Goal: Contribute content: Contribute content

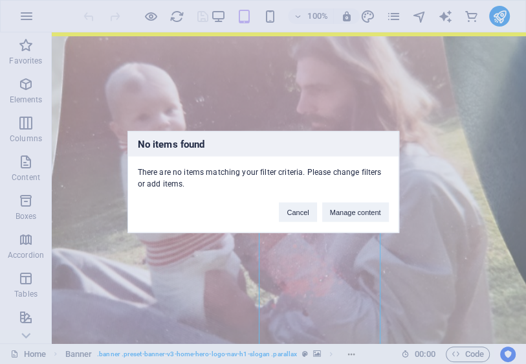
click at [392, 12] on div "No items found There are no items matching your filter criteria. Please change …" at bounding box center [263, 182] width 526 height 364
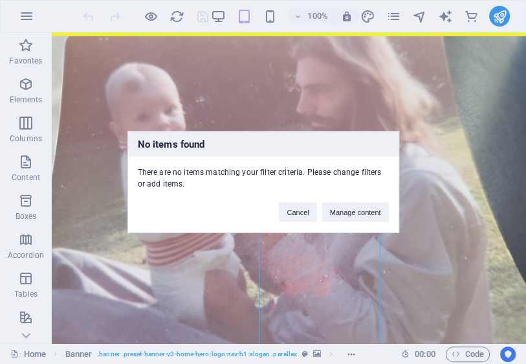
click at [392, 14] on div "No items found There are no items matching your filter criteria. Please change …" at bounding box center [263, 182] width 526 height 364
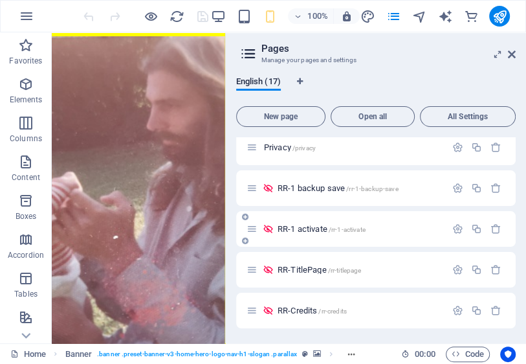
scroll to position [311, 0]
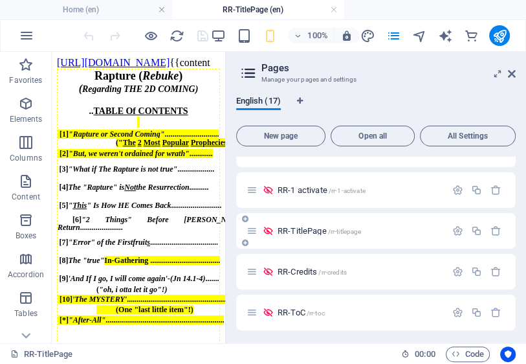
scroll to position [0, 0]
click at [0, 0] on span "RR-TitlePage /rr-titlepage" at bounding box center [0, 0] width 0 height 0
click at [0, 0] on span "RR-Credits /rr-credits" at bounding box center [0, 0] width 0 height 0
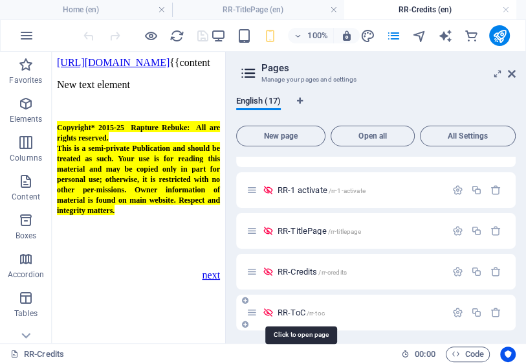
click at [0, 0] on span "RR-ToC /rr-toc" at bounding box center [0, 0] width 0 height 0
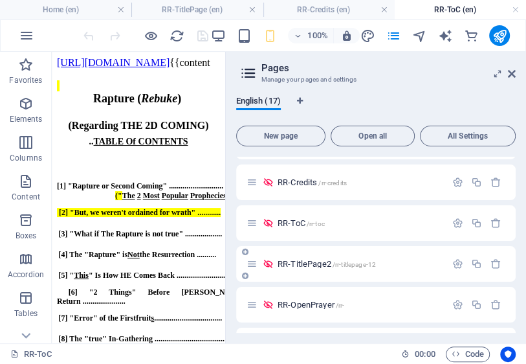
scroll to position [414, 0]
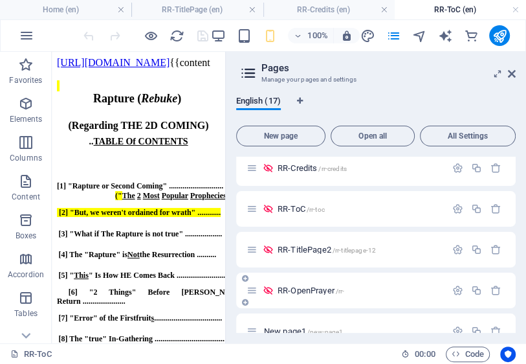
click at [0, 0] on span "RR-OpenPrayer /rr-" at bounding box center [0, 0] width 0 height 0
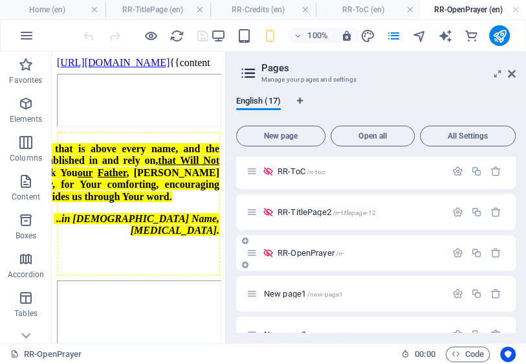
scroll to position [466, 0]
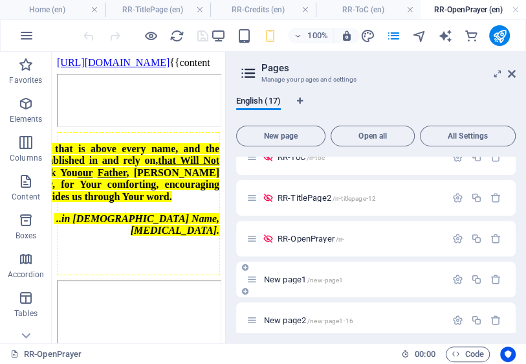
click at [0, 0] on span "New page1 /new-page1" at bounding box center [0, 0] width 0 height 0
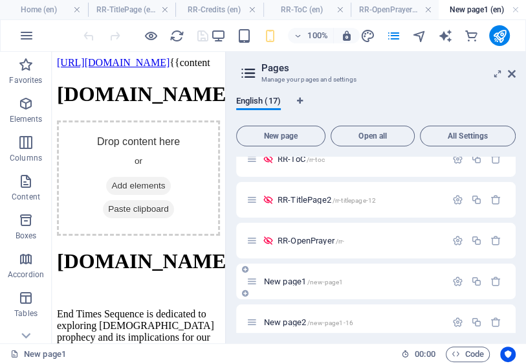
scroll to position [0, 0]
click at [319, 245] on div "RR-OpenPrayer /rr-" at bounding box center [346, 240] width 199 height 15
click at [0, 0] on span "RR-OpenPrayer /rr-" at bounding box center [0, 0] width 0 height 0
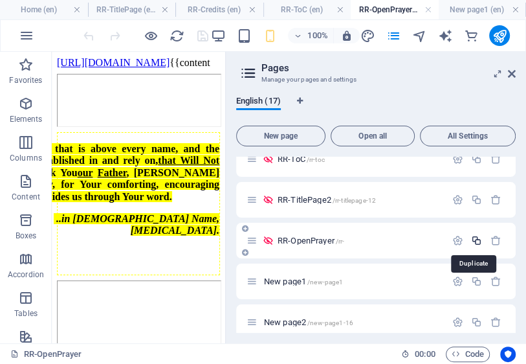
click at [0, 0] on icon "button" at bounding box center [0, 0] width 0 height 0
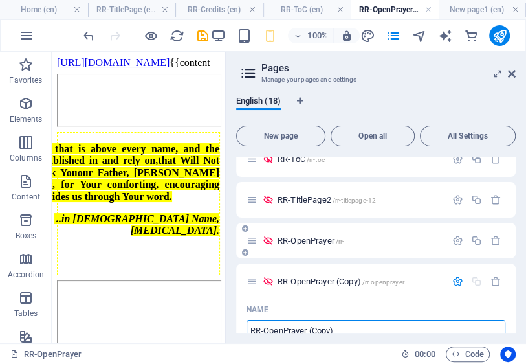
scroll to position [471, 0]
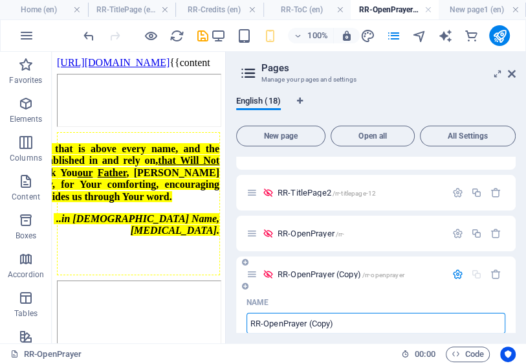
click at [0, 0] on input "RR-OpenPrayer (Copy)" at bounding box center [0, 0] width 0 height 0
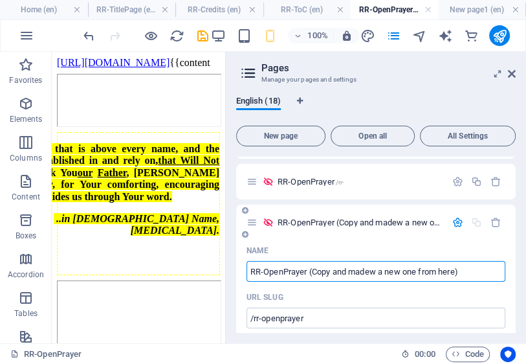
type input "RR-OpenPrayer (Copy and madew a new one from here)"
click at [377, 248] on div "Name" at bounding box center [376, 250] width 259 height 21
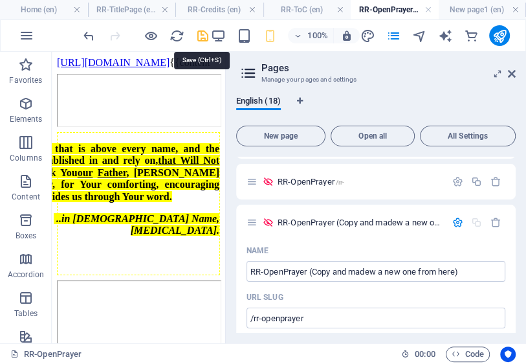
click at [0, 0] on icon "save" at bounding box center [0, 0] width 0 height 0
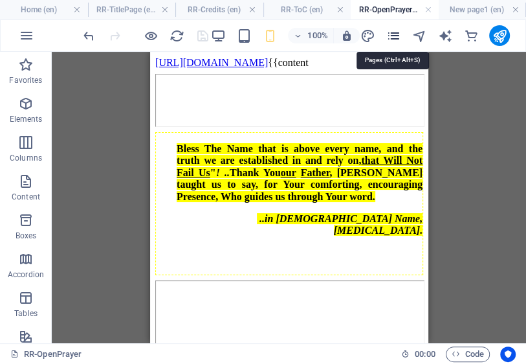
click at [395, 35] on icon "pages" at bounding box center [394, 35] width 15 height 15
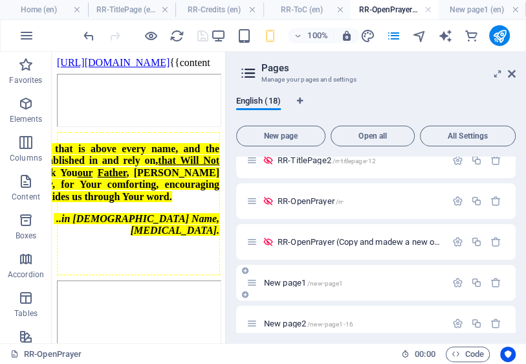
scroll to position [518, 0]
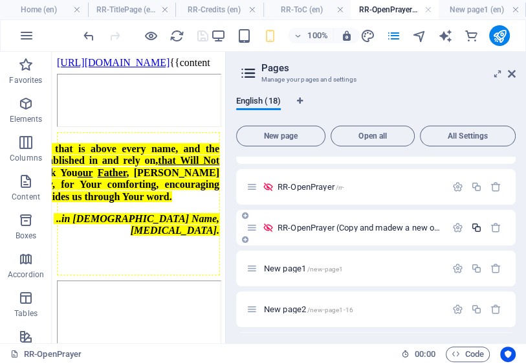
click at [0, 0] on icon "button" at bounding box center [0, 0] width 0 height 0
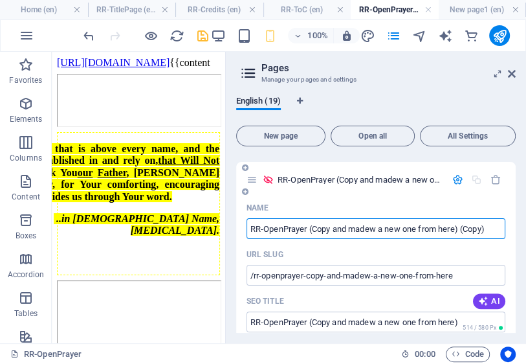
scroll to position [622, 0]
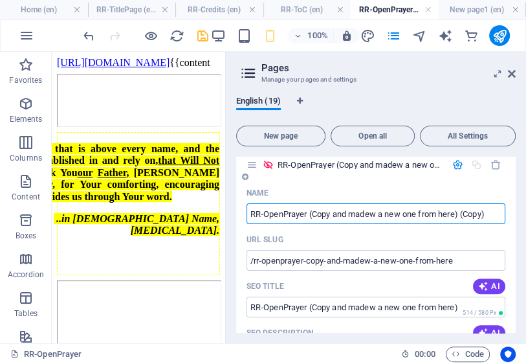
click at [0, 0] on input "RR-OpenPrayer (Copy and madew a new one from here) (Copy)" at bounding box center [0, 0] width 0 height 0
click at [0, 0] on input "RR-OpenPrayer (Copied fr OpenPrayer and made a new one from here) (Copy)" at bounding box center [0, 0] width 0 height 0
type input "RR-OpenPrayer (Copied fr OpenPrayer copied and made a new one from here) (Copy)"
drag, startPoint x: 203, startPoint y: 36, endPoint x: 49, endPoint y: 143, distance: 187.4
click at [0, 0] on icon "save" at bounding box center [0, 0] width 0 height 0
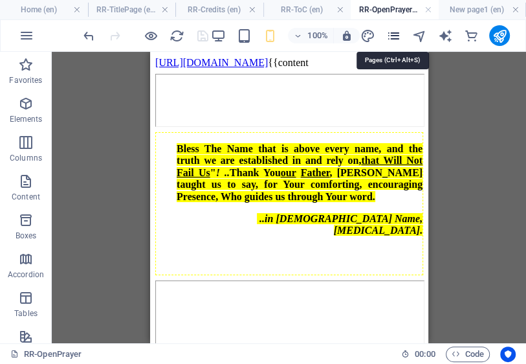
click at [394, 32] on icon "pages" at bounding box center [394, 35] width 15 height 15
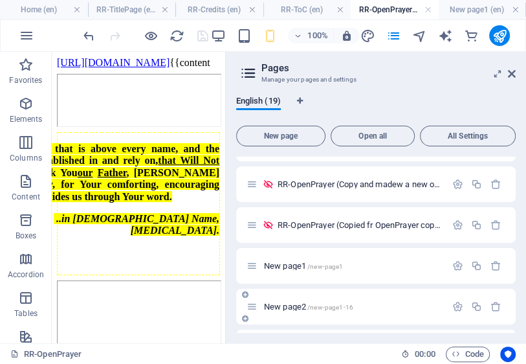
scroll to position [546, 0]
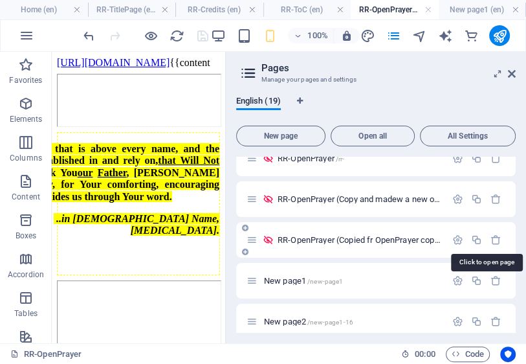
click at [363, 241] on span "RR-OpenPrayer (Copied fr OpenPrayer copied and made a new one from here) (Copy)…" at bounding box center [516, 240] width 477 height 10
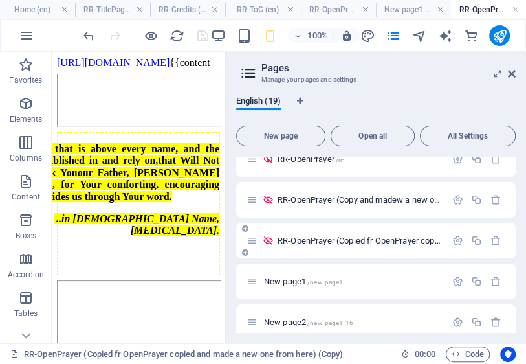
scroll to position [0, 0]
click at [0, 0] on icon "button" at bounding box center [0, 0] width 0 height 0
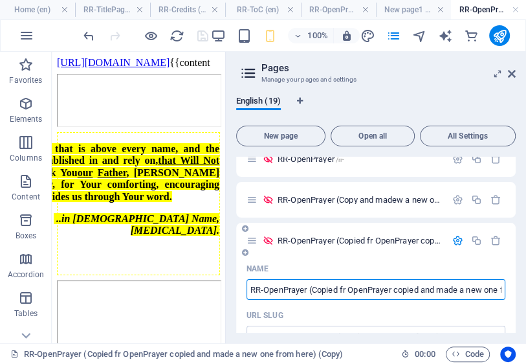
drag, startPoint x: 298, startPoint y: 293, endPoint x: 250, endPoint y: 297, distance: 48.1
click at [250, 297] on input "RR-OpenPrayer (Copied fr OpenPrayer copied and made a new one from here) (Copy)" at bounding box center [376, 289] width 259 height 21
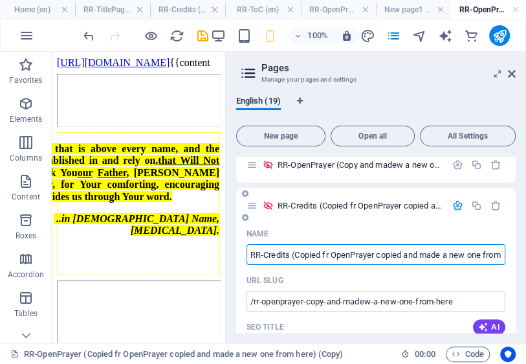
scroll to position [598, 0]
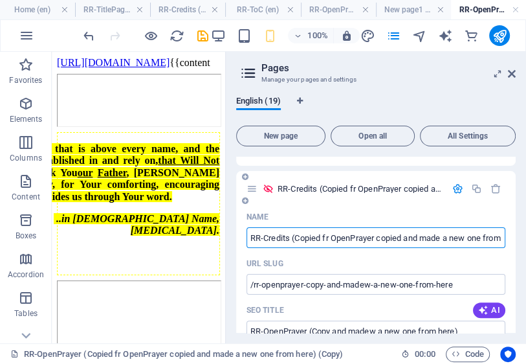
type input "RR-Credits (Copied fr OpenPrayer copied and made a new one from here) (Copy)"
click at [355, 256] on div "URL SLUG" at bounding box center [376, 263] width 259 height 21
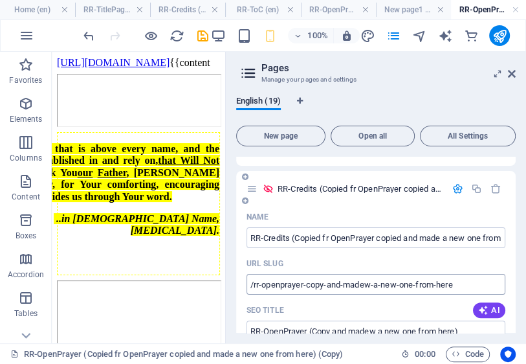
click at [0, 0] on input "/rr-openprayer-copy-and-madew-a-new-one-from-here" at bounding box center [0, 0] width 0 height 0
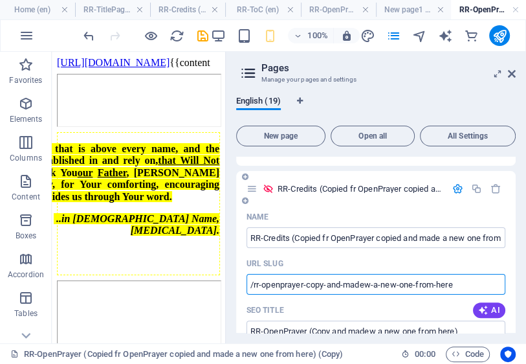
click at [0, 0] on input "/rr-openprayer-copy-and-madew-a-new-one-from-here" at bounding box center [0, 0] width 0 height 0
type input "/rr-openprayer-copy-and-madew-a-new-one-from-here"
drag, startPoint x: 203, startPoint y: 34, endPoint x: 124, endPoint y: 121, distance: 117.8
click at [0, 0] on icon "save" at bounding box center [0, 0] width 0 height 0
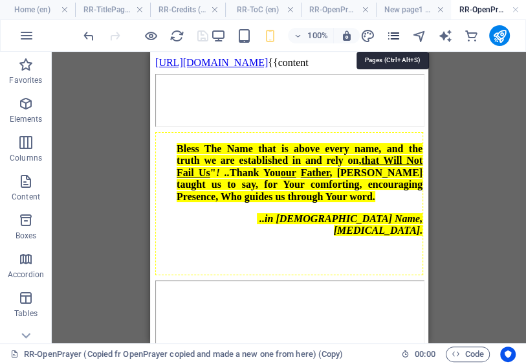
click at [0, 0] on icon "pages" at bounding box center [0, 0] width 0 height 0
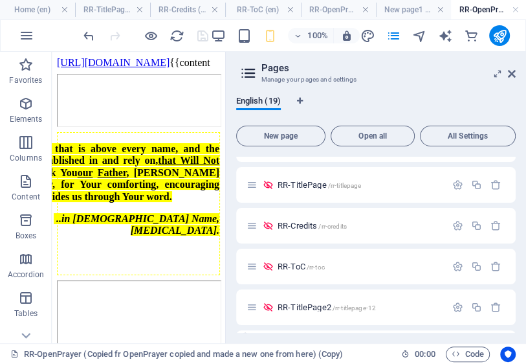
scroll to position [339, 0]
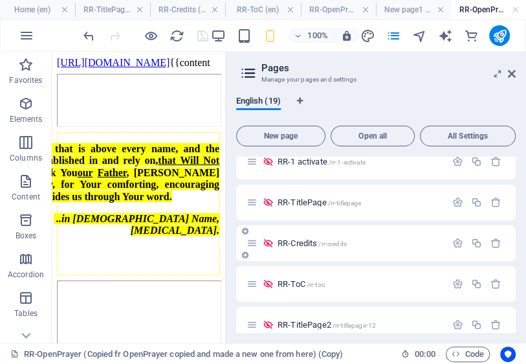
click at [311, 244] on span "RR-Credits /rr-credits" at bounding box center [312, 243] width 69 height 10
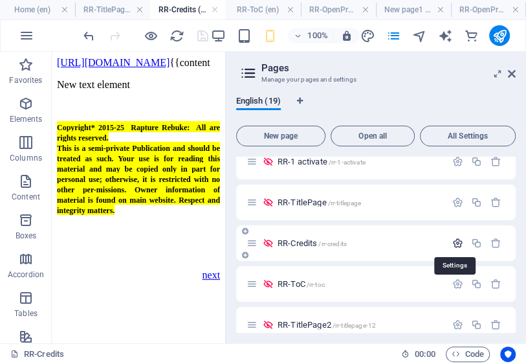
click at [456, 240] on icon "button" at bounding box center [458, 243] width 11 height 11
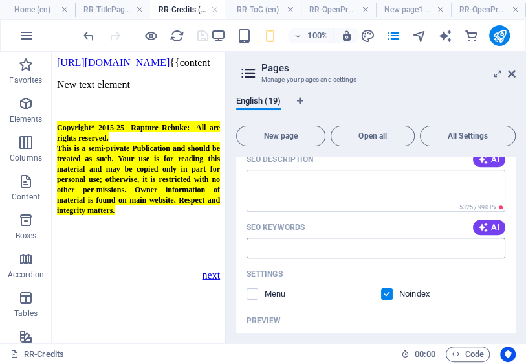
scroll to position [546, 0]
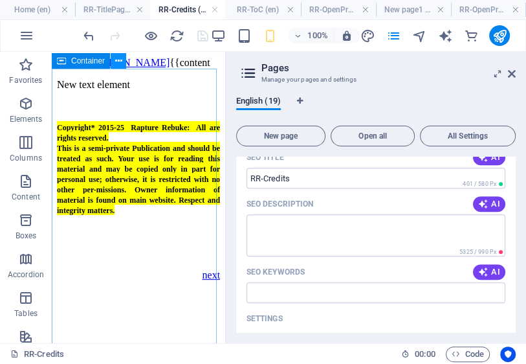
click at [119, 60] on icon at bounding box center [118, 61] width 7 height 14
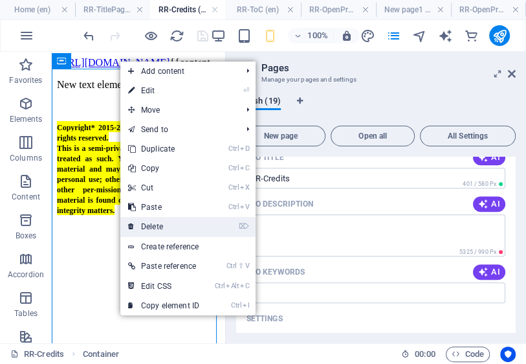
click at [164, 225] on link "⌦ Delete" at bounding box center [163, 226] width 87 height 19
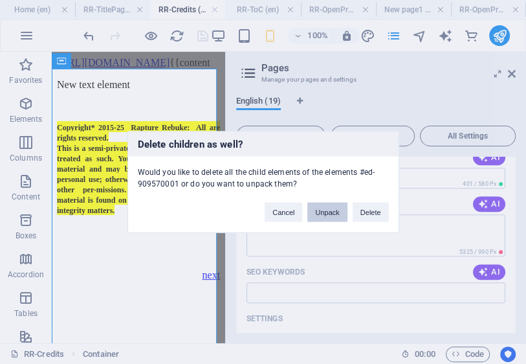
click at [333, 212] on button "Unpack" at bounding box center [327, 212] width 39 height 19
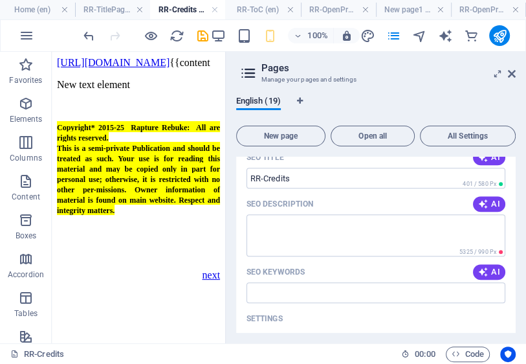
scroll to position [0, 0]
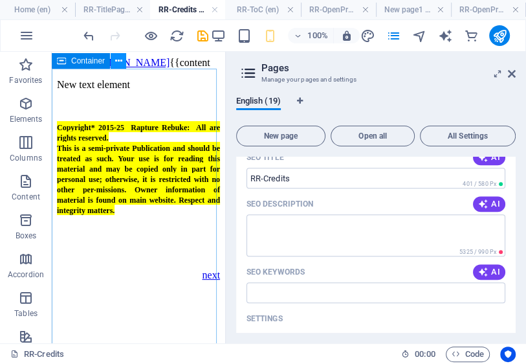
click at [118, 60] on icon at bounding box center [118, 61] width 7 height 14
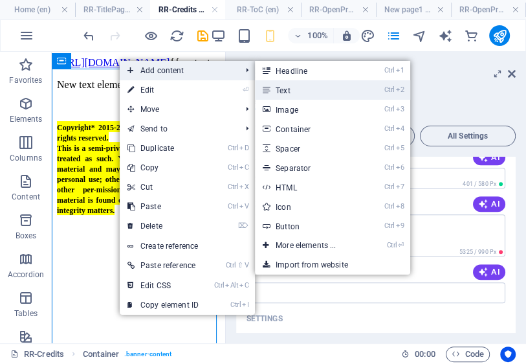
drag, startPoint x: 291, startPoint y: 88, endPoint x: 282, endPoint y: 100, distance: 14.8
click at [291, 87] on link "Ctrl 2 Text" at bounding box center [308, 89] width 107 height 19
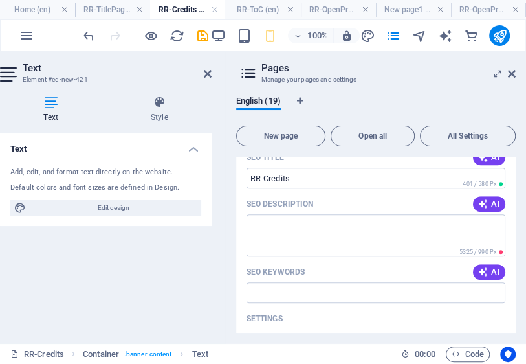
scroll to position [443, 0]
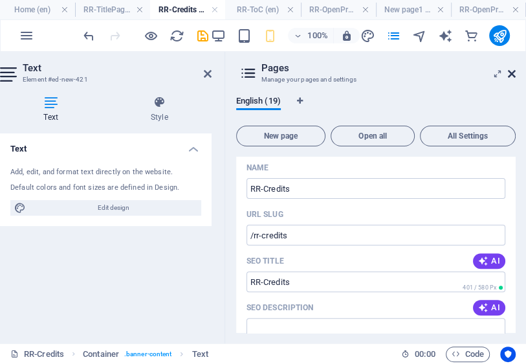
click at [0, 0] on icon at bounding box center [0, 0] width 0 height 0
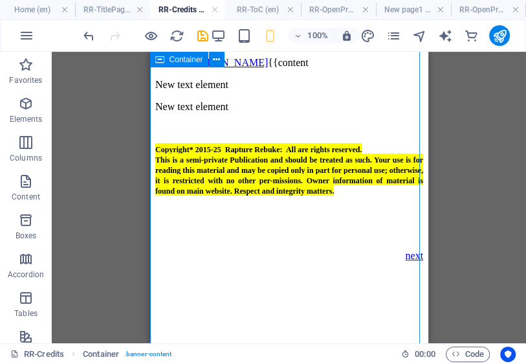
scroll to position [622, 0]
drag, startPoint x: 243, startPoint y: 192, endPoint x: 223, endPoint y: 158, distance: 39.2
click at [223, 158] on div "New text element New text element Copyright* 2015-25 Rapture Rebuke: All are ri…" at bounding box center [289, 159] width 268 height 181
drag, startPoint x: 234, startPoint y: 191, endPoint x: 223, endPoint y: 190, distance: 10.4
click at [223, 190] on div "New text element New text element Copyright* 2015-25 Rapture Rebuke: All are ri…" at bounding box center [289, 159] width 268 height 181
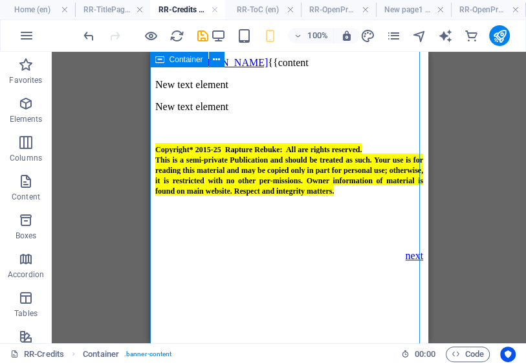
scroll to position [52, 0]
click at [218, 60] on icon at bounding box center [216, 60] width 7 height 14
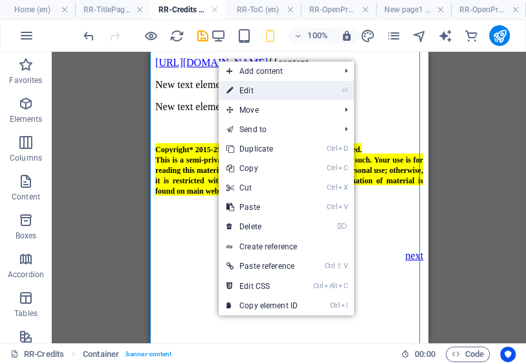
click at [251, 89] on link "⏎ Edit" at bounding box center [262, 90] width 87 height 19
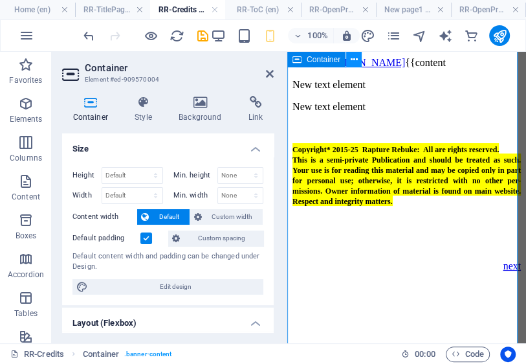
click at [355, 58] on icon at bounding box center [354, 60] width 7 height 14
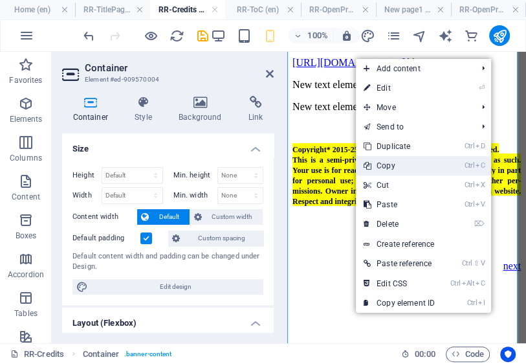
click at [387, 165] on link "Ctrl C Copy" at bounding box center [399, 165] width 87 height 19
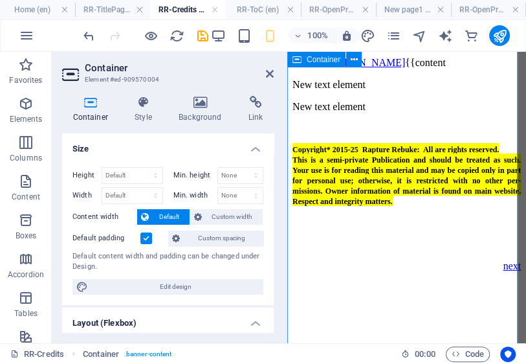
click at [348, 91] on div "New text element New text element Copyright* 2015-25 Rapture Rebuke: All are ri…" at bounding box center [407, 165] width 229 height 192
click at [355, 60] on icon at bounding box center [354, 60] width 7 height 14
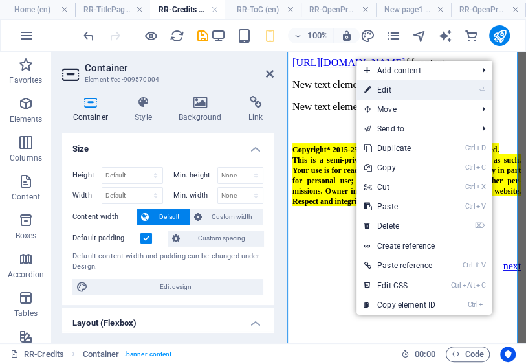
drag, startPoint x: 386, startPoint y: 93, endPoint x: 98, endPoint y: 43, distance: 291.8
click at [386, 92] on link "⏎ Edit" at bounding box center [400, 89] width 87 height 19
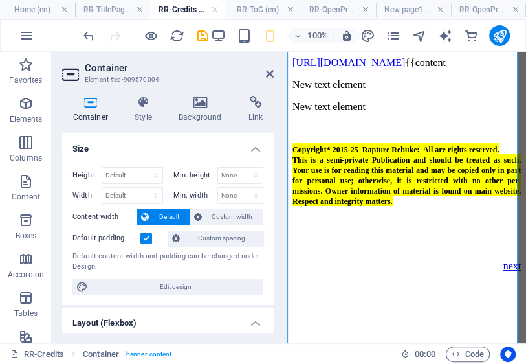
click at [148, 235] on label at bounding box center [147, 238] width 12 height 12
click at [0, 0] on input "Default padding" at bounding box center [0, 0] width 0 height 0
click at [148, 235] on label at bounding box center [147, 238] width 12 height 12
click at [0, 0] on input "Default padding" at bounding box center [0, 0] width 0 height 0
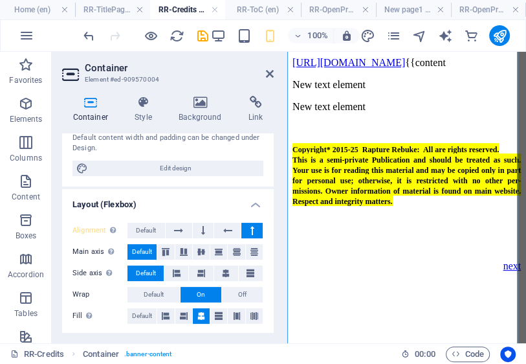
scroll to position [155, 0]
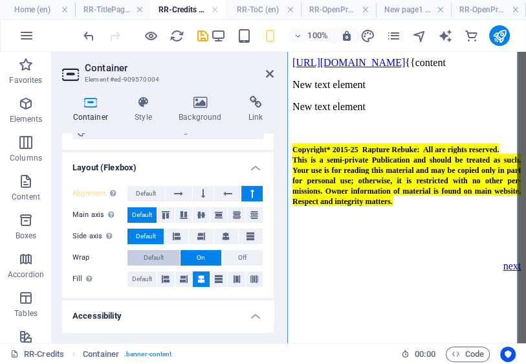
click at [167, 254] on button "Default" at bounding box center [154, 258] width 52 height 16
click at [168, 256] on button "Default" at bounding box center [154, 258] width 52 height 16
click at [166, 256] on button "Default" at bounding box center [154, 258] width 52 height 16
click at [241, 255] on span "Off" at bounding box center [242, 258] width 8 height 16
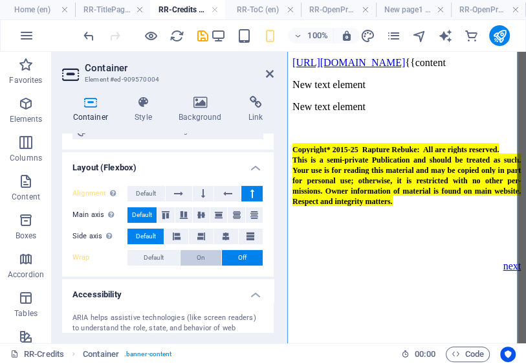
click at [201, 258] on span "On" at bounding box center [201, 258] width 8 height 16
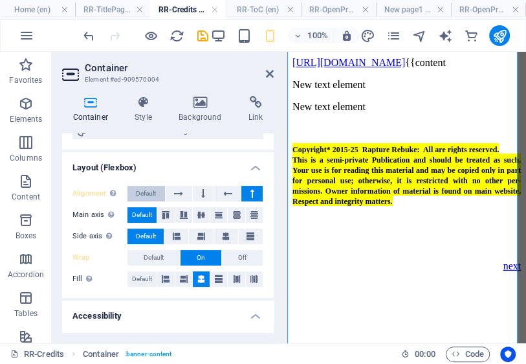
click at [150, 192] on span "Default" at bounding box center [146, 194] width 20 height 16
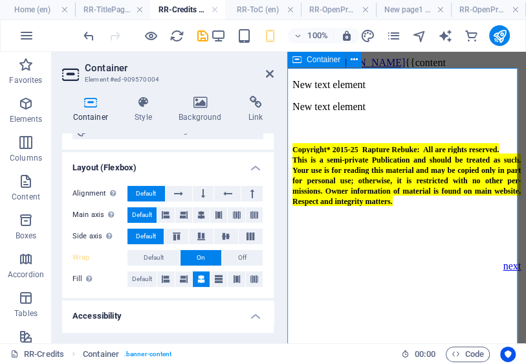
scroll to position [0, 0]
click at [355, 62] on icon at bounding box center [354, 61] width 7 height 14
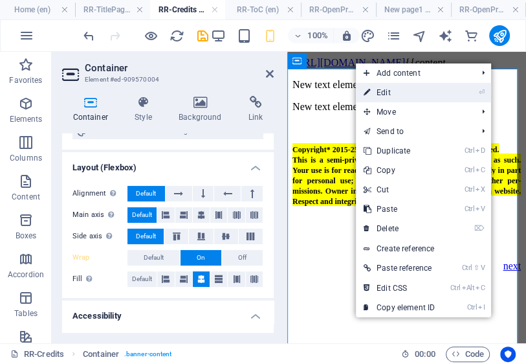
click at [383, 93] on link "⏎ Edit" at bounding box center [399, 92] width 87 height 19
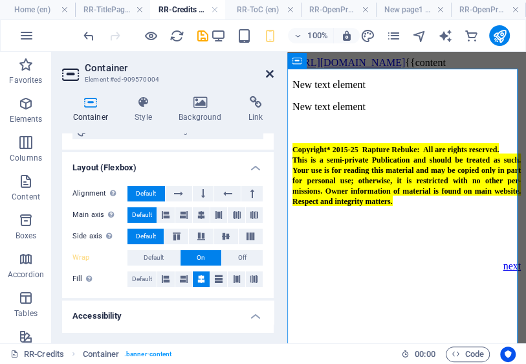
click at [270, 72] on icon at bounding box center [270, 74] width 8 height 10
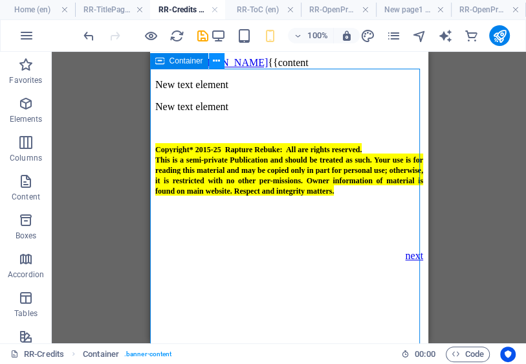
click at [220, 60] on button at bounding box center [217, 61] width 16 height 16
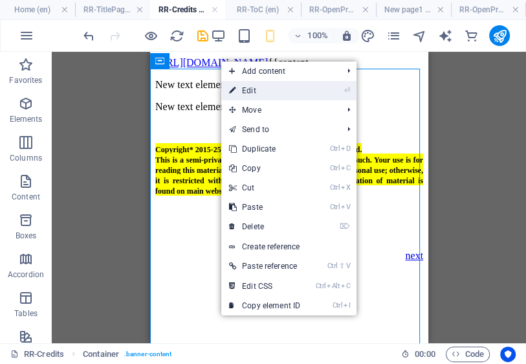
click at [249, 91] on link "⏎ Edit" at bounding box center [264, 90] width 87 height 19
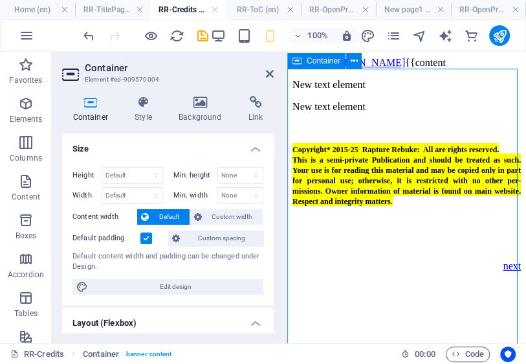
drag, startPoint x: 353, startPoint y: 139, endPoint x: 359, endPoint y: 163, distance: 24.7
click at [359, 163] on div "New text element New text element Copyright* 2015-25 Rapture Rebuke: All are ri…" at bounding box center [407, 165] width 229 height 192
drag, startPoint x: 382, startPoint y: 295, endPoint x: 365, endPoint y: 258, distance: 41.2
click at [365, 258] on div "New text element New text element Copyright* 2015-25 Rapture Rebuke: All are ri…" at bounding box center [407, 165] width 229 height 192
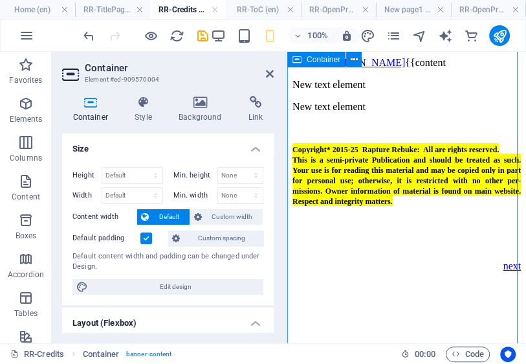
scroll to position [0, 0]
click at [367, 119] on div "New text element New text element Copyright* 2015-25 Rapture Rebuke: All are ri…" at bounding box center [407, 165] width 229 height 192
click at [365, 121] on div "New text element New text element Copyright* 2015-25 Rapture Rebuke: All are ri…" at bounding box center [407, 165] width 229 height 192
click at [355, 60] on icon at bounding box center [354, 61] width 7 height 14
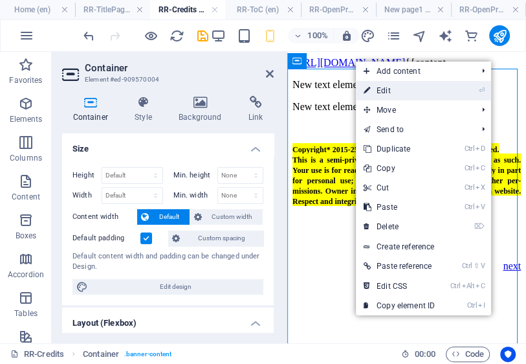
drag, startPoint x: 381, startPoint y: 91, endPoint x: 93, endPoint y: 41, distance: 292.5
click at [381, 91] on link "⏎ Edit" at bounding box center [399, 90] width 87 height 19
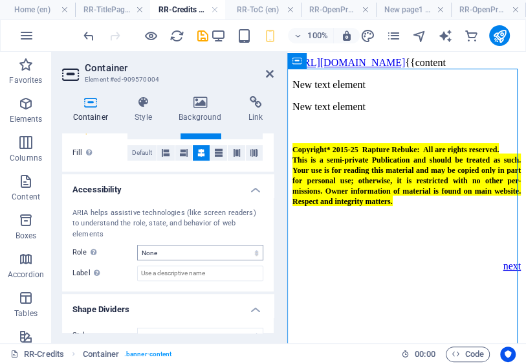
scroll to position [291, 0]
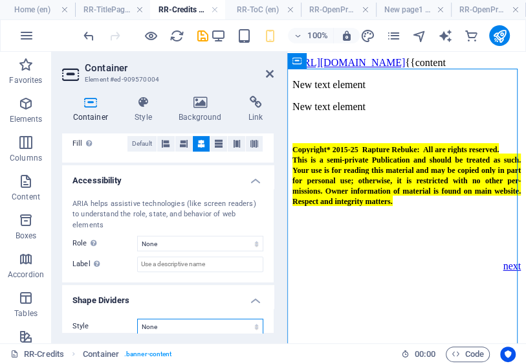
click at [254, 319] on select "None Triangle Square Diagonal Polygon 1 Polygon 2 Zigzag Multiple Zigzags Waves…" at bounding box center [200, 327] width 126 height 16
click at [108, 260] on label "Label Use the ARIA label to provide a clear and descriptive name for elements t…" at bounding box center [105, 264] width 65 height 16
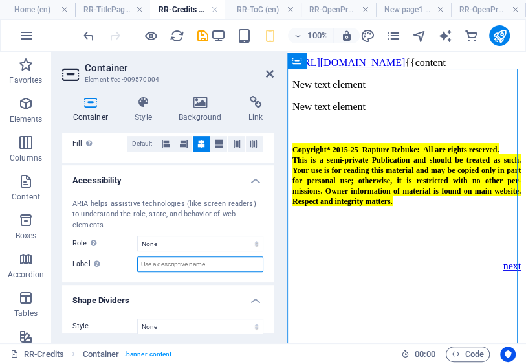
click at [137, 260] on input "Label Use the ARIA label to provide a clear and descriptive name for elements t…" at bounding box center [200, 264] width 126 height 16
click at [115, 262] on div "ARIA helps assistive technologies (like screen readers) to understand the role,…" at bounding box center [168, 235] width 212 height 95
click at [255, 177] on h4 "Accessibility" at bounding box center [168, 176] width 212 height 23
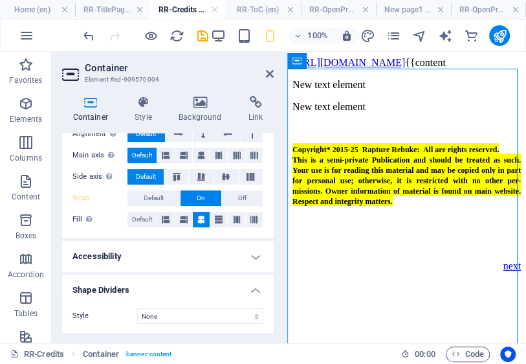
click at [255, 287] on h4 "Shape Dividers" at bounding box center [168, 286] width 212 height 23
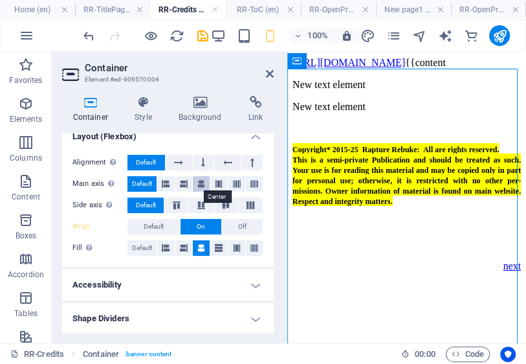
click at [201, 185] on icon at bounding box center [201, 184] width 8 height 16
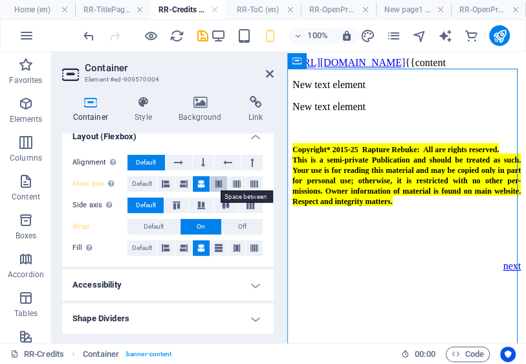
click at [223, 183] on button at bounding box center [218, 184] width 17 height 16
click at [222, 203] on icon at bounding box center [226, 205] width 16 height 8
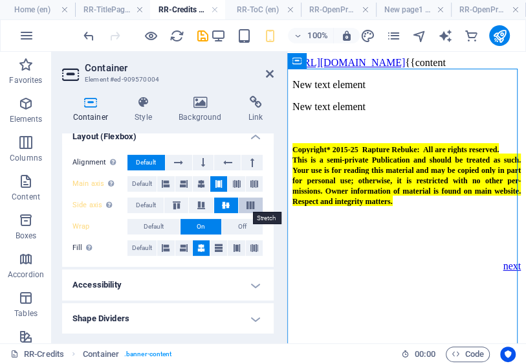
click at [249, 206] on icon at bounding box center [251, 205] width 16 height 8
click at [225, 204] on icon at bounding box center [226, 205] width 16 height 8
click at [203, 205] on icon at bounding box center [202, 205] width 16 height 8
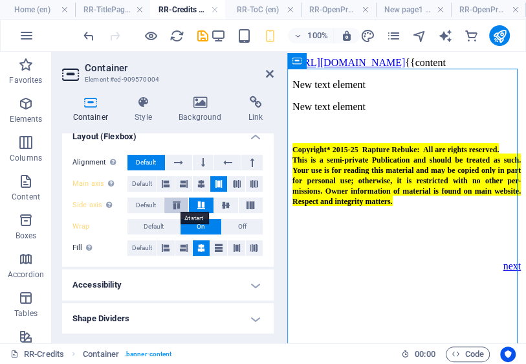
click at [180, 204] on icon at bounding box center [177, 205] width 16 height 8
click at [220, 206] on icon at bounding box center [226, 205] width 16 height 8
click at [201, 182] on icon at bounding box center [201, 184] width 8 height 16
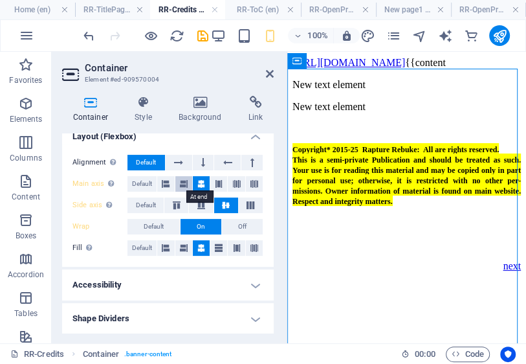
click at [184, 180] on icon at bounding box center [184, 184] width 8 height 16
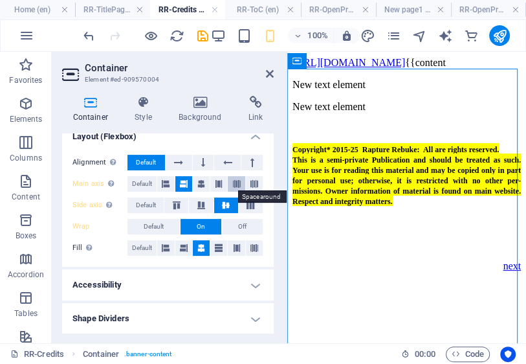
click at [238, 183] on icon at bounding box center [237, 184] width 8 height 16
click at [251, 183] on icon at bounding box center [255, 184] width 8 height 16
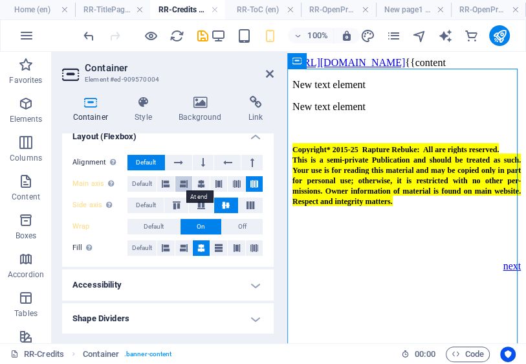
click at [181, 186] on icon at bounding box center [184, 184] width 8 height 16
click at [165, 183] on icon at bounding box center [166, 184] width 8 height 16
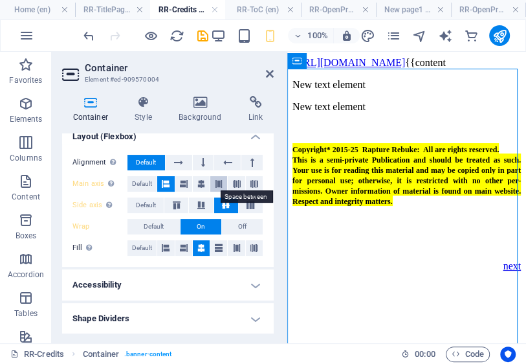
click at [218, 181] on icon at bounding box center [219, 184] width 8 height 16
click at [153, 159] on span "Default" at bounding box center [146, 163] width 20 height 16
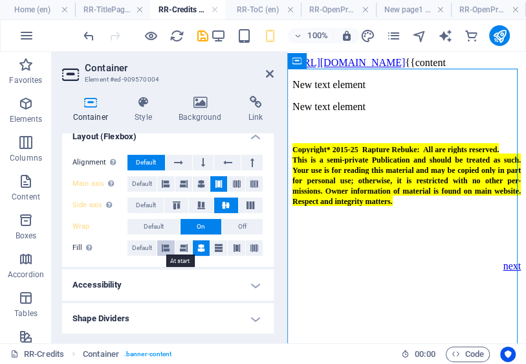
click at [165, 245] on icon at bounding box center [166, 248] width 8 height 16
click at [181, 247] on icon at bounding box center [184, 248] width 8 height 16
click at [199, 247] on icon at bounding box center [201, 248] width 8 height 16
click at [217, 246] on icon at bounding box center [219, 248] width 8 height 16
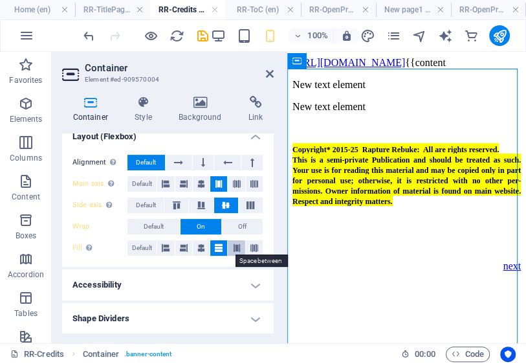
click at [233, 247] on icon at bounding box center [237, 248] width 8 height 16
click at [253, 247] on icon at bounding box center [255, 248] width 8 height 16
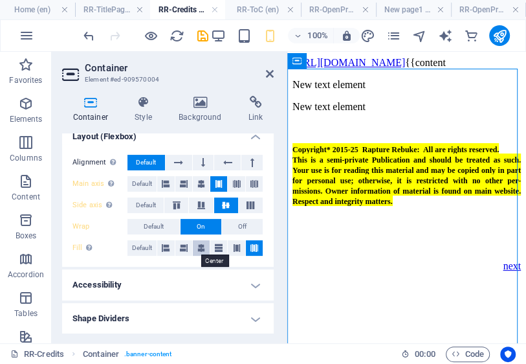
click at [199, 248] on icon at bounding box center [201, 248] width 8 height 16
click at [177, 202] on icon at bounding box center [177, 205] width 16 height 8
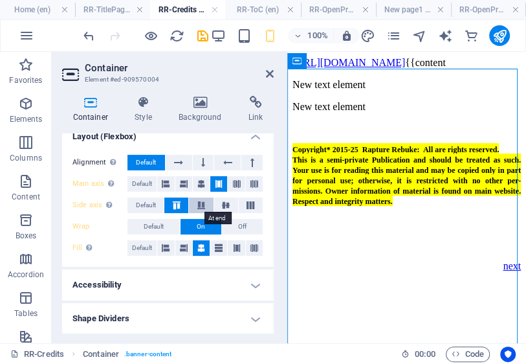
click at [199, 201] on icon at bounding box center [202, 205] width 16 height 8
click at [146, 109] on h4 "Style" at bounding box center [146, 109] width 44 height 27
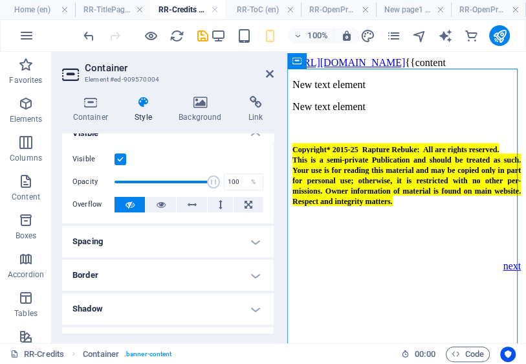
scroll to position [0, 0]
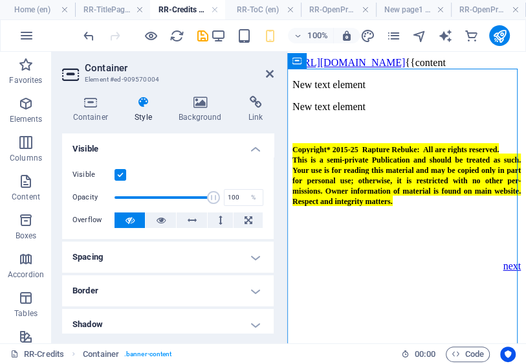
click at [120, 172] on label at bounding box center [121, 175] width 12 height 12
click at [0, 0] on input "Visible" at bounding box center [0, 0] width 0 height 0
click at [120, 172] on label at bounding box center [121, 175] width 12 height 12
click at [0, 0] on input "Visible" at bounding box center [0, 0] width 0 height 0
click at [190, 216] on icon at bounding box center [192, 220] width 9 height 16
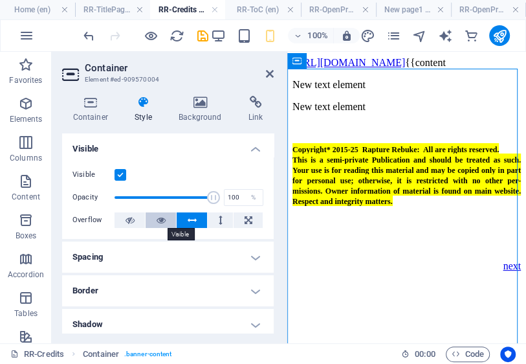
click at [165, 219] on button at bounding box center [161, 220] width 30 height 16
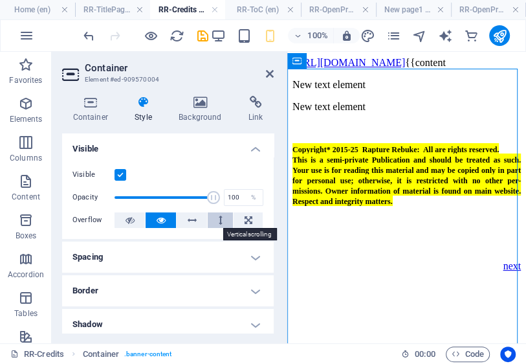
click at [219, 220] on icon at bounding box center [221, 220] width 4 height 16
click at [247, 218] on icon at bounding box center [249, 220] width 8 height 16
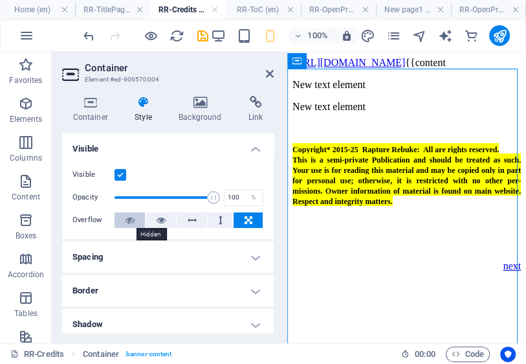
click at [131, 221] on icon at bounding box center [130, 220] width 9 height 16
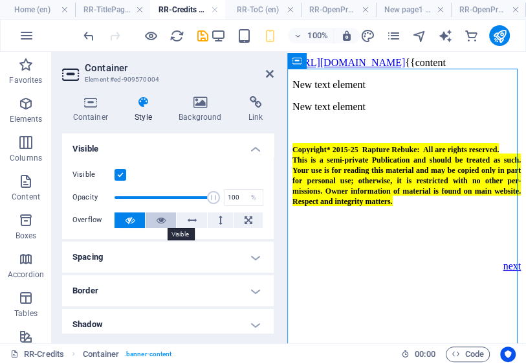
click at [161, 221] on icon at bounding box center [161, 220] width 9 height 16
click at [135, 219] on button at bounding box center [130, 220] width 30 height 16
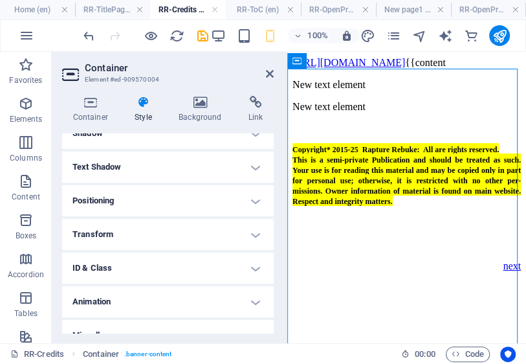
scroll to position [207, 0]
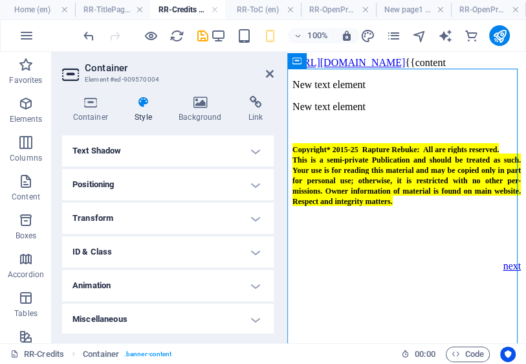
click at [255, 186] on h4 "Positioning" at bounding box center [168, 184] width 212 height 31
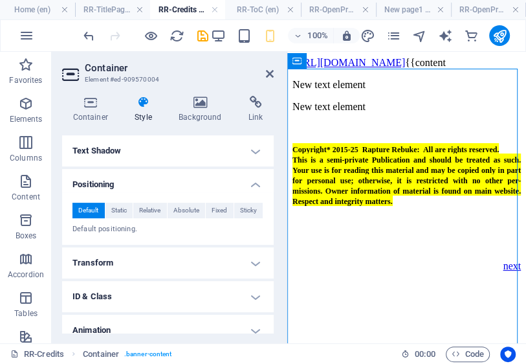
click at [253, 185] on h4 "Positioning" at bounding box center [168, 180] width 212 height 23
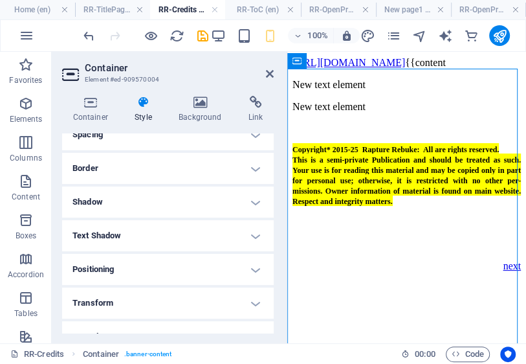
scroll to position [52, 0]
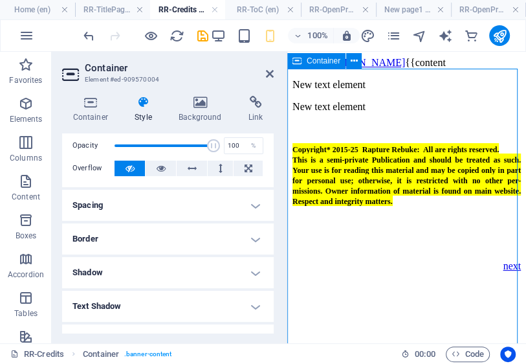
drag, startPoint x: 352, startPoint y: 139, endPoint x: 363, endPoint y: 152, distance: 17.0
click at [363, 152] on div "New text element New text element Copyright* 2015-25 Rapture Rebuke: All are ri…" at bounding box center [407, 165] width 229 height 192
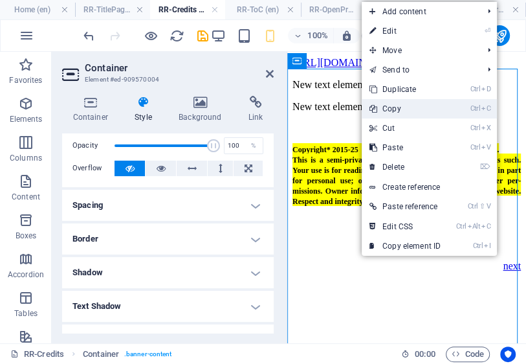
drag, startPoint x: 394, startPoint y: 109, endPoint x: 107, endPoint y: 58, distance: 291.4
click at [394, 109] on link "Ctrl C Copy" at bounding box center [405, 108] width 87 height 19
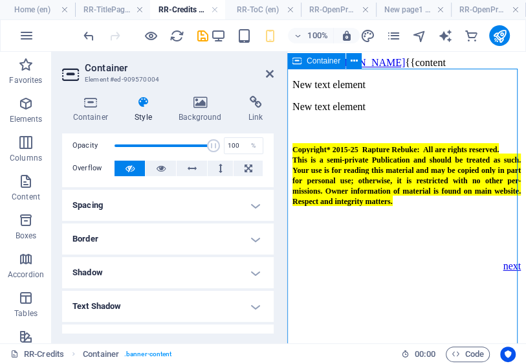
click at [329, 65] on div "Container" at bounding box center [316, 61] width 58 height 16
click at [354, 61] on icon at bounding box center [354, 61] width 7 height 14
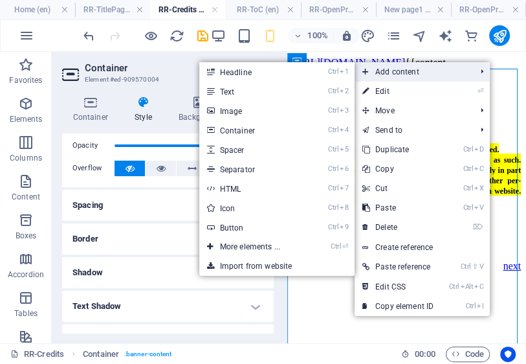
click at [409, 71] on span "Add content" at bounding box center [413, 71] width 116 height 19
click at [249, 91] on link "Ctrl 2 Text" at bounding box center [252, 91] width 107 height 19
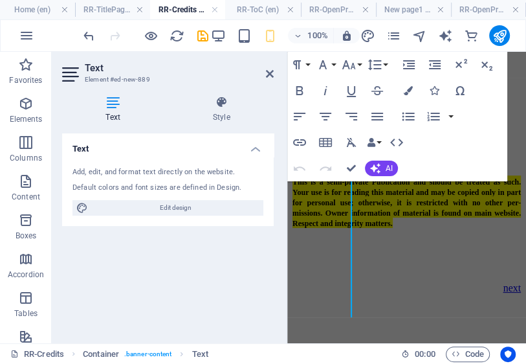
scroll to position [534, 0]
click at [381, 115] on icon "button" at bounding box center [378, 117] width 16 height 16
click at [354, 65] on icon "button" at bounding box center [350, 64] width 14 height 9
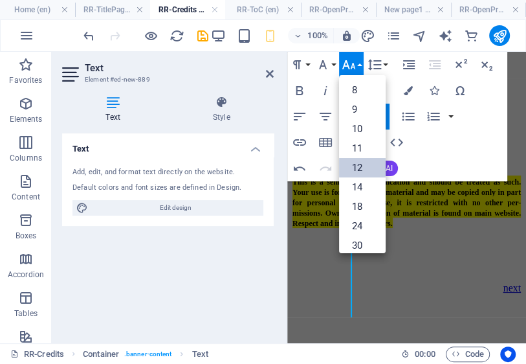
click at [359, 170] on link "12" at bounding box center [362, 167] width 47 height 19
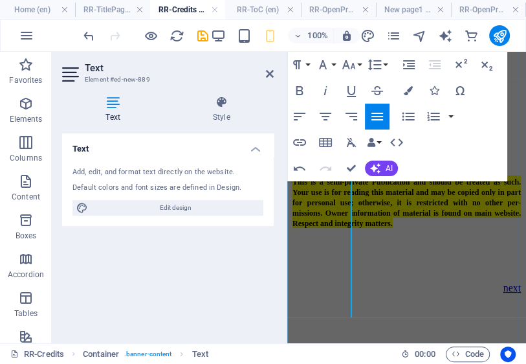
click at [406, 215] on div "New text element New text element New text element Copyright* 2015-25 Rapture R…" at bounding box center [407, 176] width 229 height 214
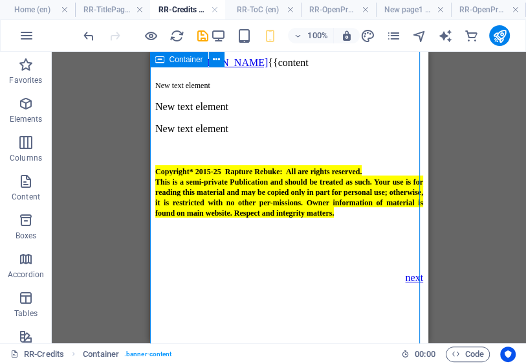
drag, startPoint x: 243, startPoint y: 278, endPoint x: 228, endPoint y: 267, distance: 18.5
click at [228, 267] on div "New text element New text element New text element Copyright* 2015-25 Rapture R…" at bounding box center [289, 170] width 268 height 203
drag, startPoint x: 216, startPoint y: 227, endPoint x: 229, endPoint y: 276, distance: 50.9
click at [225, 265] on div "New text element New text element New text element Copyright* 2015-25 Rapture R…" at bounding box center [289, 170] width 268 height 203
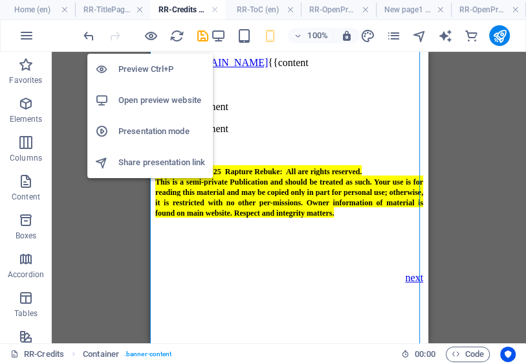
click at [149, 70] on h6 "Preview Ctrl+P" at bounding box center [161, 70] width 87 height 16
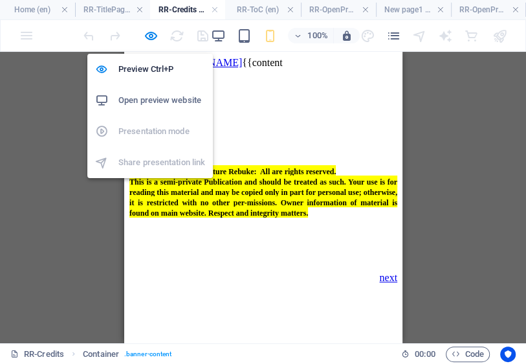
click at [154, 100] on h6 "Open preview website" at bounding box center [161, 101] width 87 height 16
click at [0, 0] on icon "button" at bounding box center [0, 0] width 0 height 0
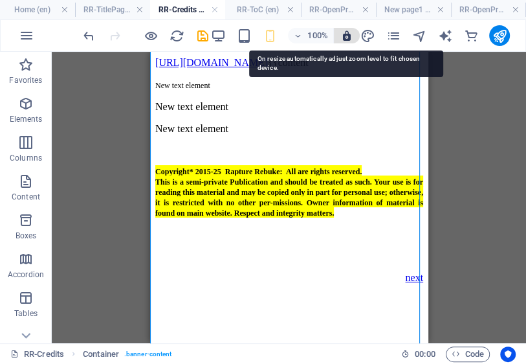
click at [0, 0] on icon "button" at bounding box center [0, 0] width 0 height 0
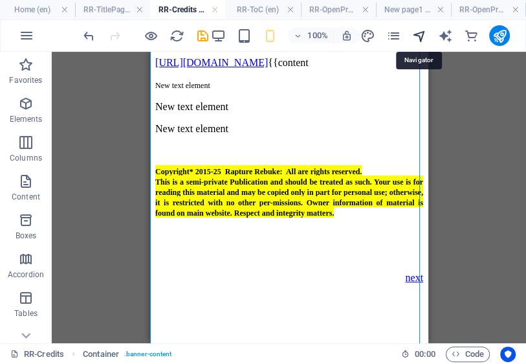
click at [416, 35] on icon "navigator" at bounding box center [419, 35] width 15 height 15
select select "17038189-en"
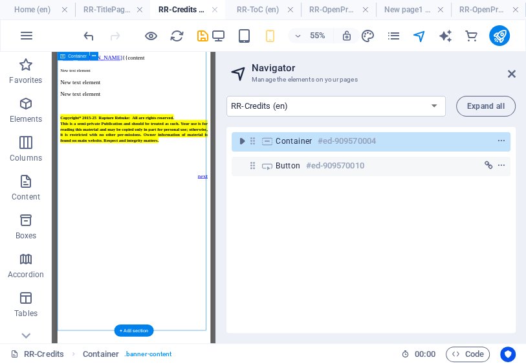
drag, startPoint x: 154, startPoint y: 453, endPoint x: 155, endPoint y: 400, distance: 53.1
click at [155, 272] on div "New text element New text element New text element Copyright* 2015-25 Rapture R…" at bounding box center [196, 170] width 268 height 203
click at [30, 183] on icon "button" at bounding box center [26, 182] width 16 height 16
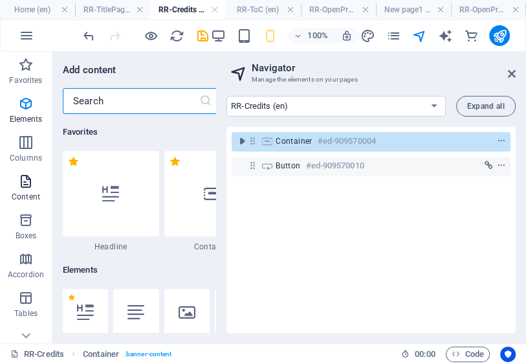
scroll to position [2265, 0]
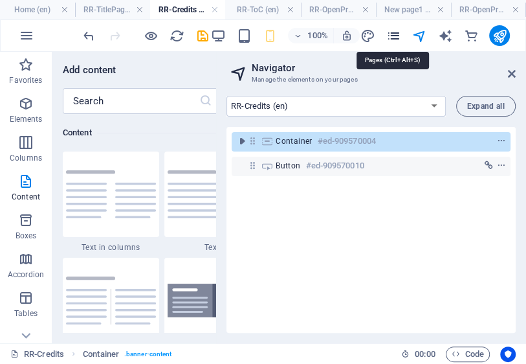
click at [395, 36] on icon "pages" at bounding box center [394, 35] width 15 height 15
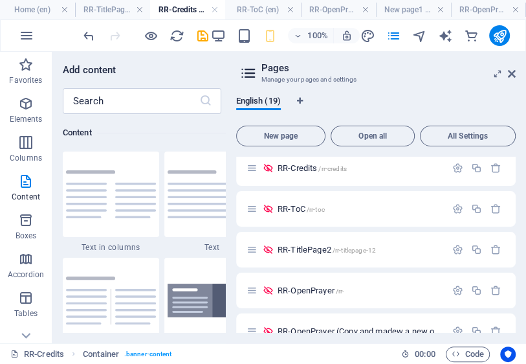
scroll to position [363, 0]
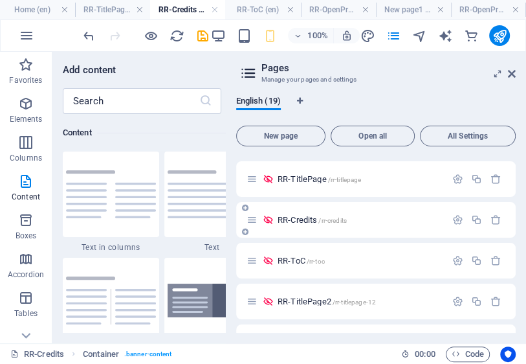
click at [300, 219] on span "RR-Credits /rr-credits" at bounding box center [312, 220] width 69 height 10
click at [0, 0] on icon "button" at bounding box center [0, 0] width 0 height 0
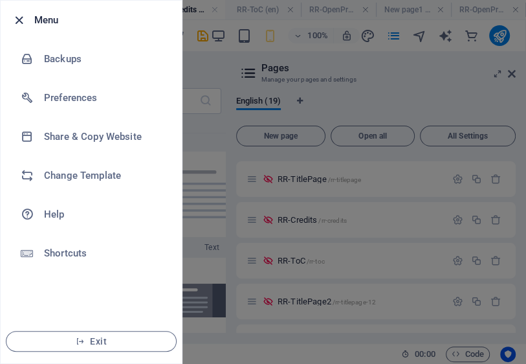
click at [19, 20] on icon "button" at bounding box center [19, 20] width 15 height 15
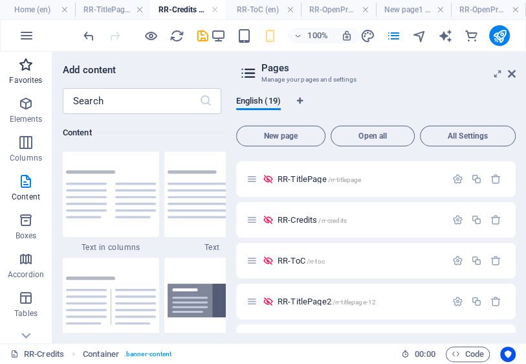
click at [28, 76] on p "Favorites" at bounding box center [25, 80] width 33 height 10
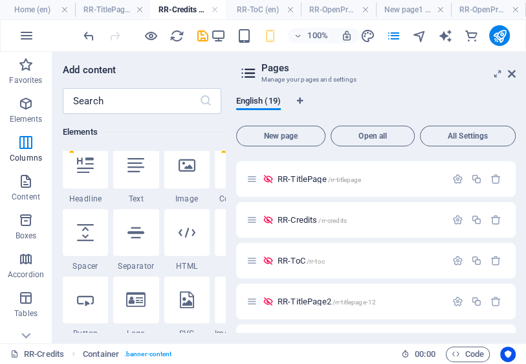
scroll to position [0, 0]
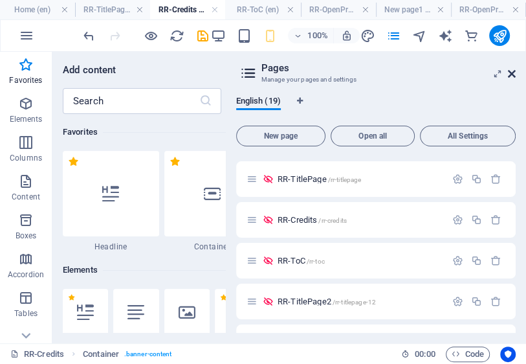
click at [512, 72] on icon at bounding box center [512, 74] width 8 height 10
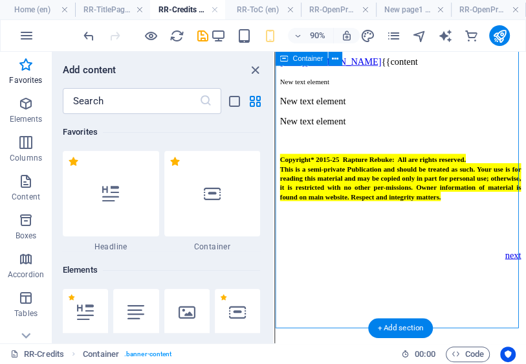
drag, startPoint x: 368, startPoint y: 315, endPoint x: 368, endPoint y: 212, distance: 103.6
click at [368, 225] on div "New text element New text element New text element Copyright* 2015-25 Rapture R…" at bounding box center [414, 170] width 268 height 203
click at [334, 58] on icon at bounding box center [335, 58] width 6 height 12
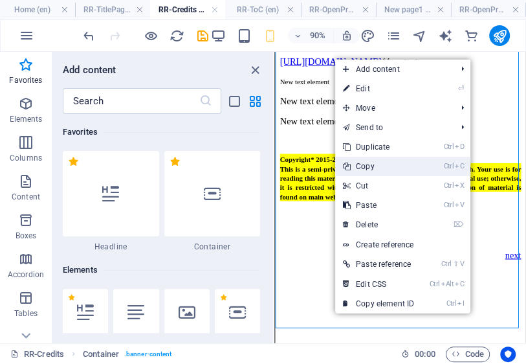
click at [366, 163] on link "Ctrl C Copy" at bounding box center [378, 166] width 87 height 19
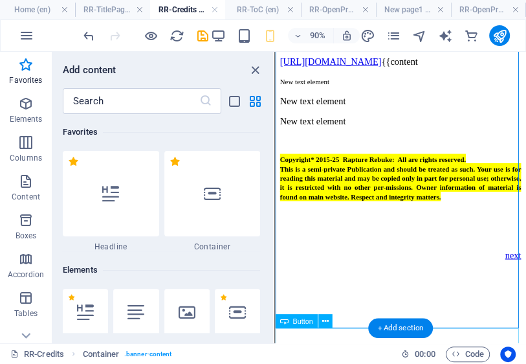
click at [306, 284] on div "next" at bounding box center [414, 278] width 268 height 12
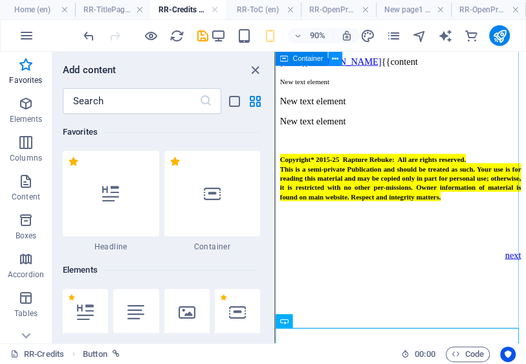
click at [335, 59] on icon at bounding box center [335, 58] width 6 height 12
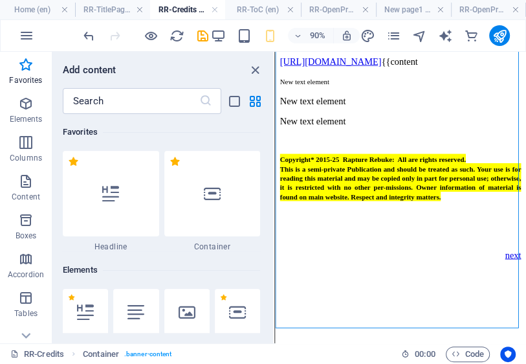
click at [0, 0] on div "RR-Credits Container . banner-content" at bounding box center [0, 0] width 0 height 0
click at [335, 59] on icon at bounding box center [335, 58] width 6 height 12
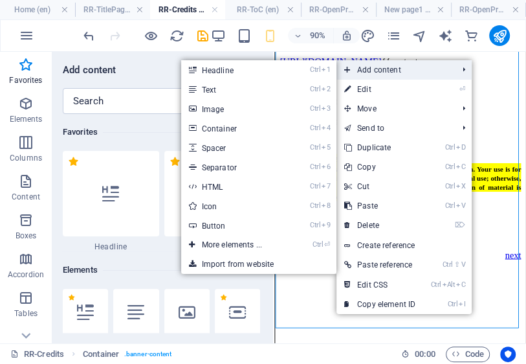
click at [385, 67] on span "Add content" at bounding box center [395, 69] width 116 height 19
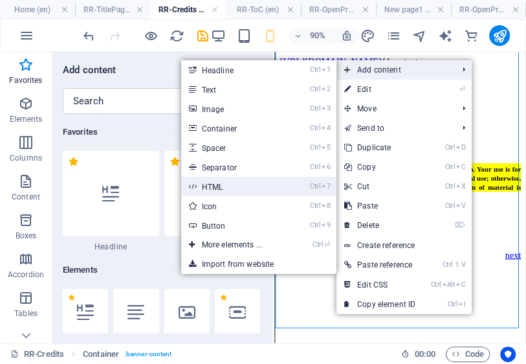
click at [208, 183] on link "Ctrl 7 HTML" at bounding box center [234, 186] width 107 height 19
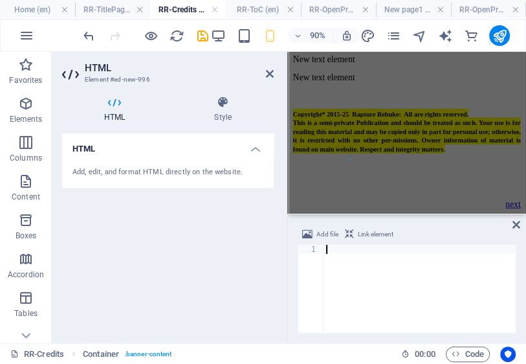
scroll to position [673, 0]
drag, startPoint x: 366, startPoint y: 252, endPoint x: 345, endPoint y: 251, distance: 21.4
click at [345, 251] on div at bounding box center [420, 298] width 192 height 106
drag, startPoint x: 338, startPoint y: 249, endPoint x: 301, endPoint y: 252, distance: 37.0
click at [301, 252] on div "1 ההההההההההההההההההההההההההההההההההההההההההההההההההההההההההההההההההההההההההההה…" at bounding box center [407, 289] width 218 height 88
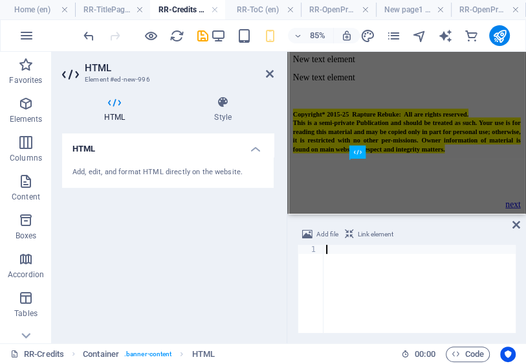
type textarea "<DIV></DIV></FONT></B></DIV></SPAN></TD></TR></TBODY></TABLE></BODY>"
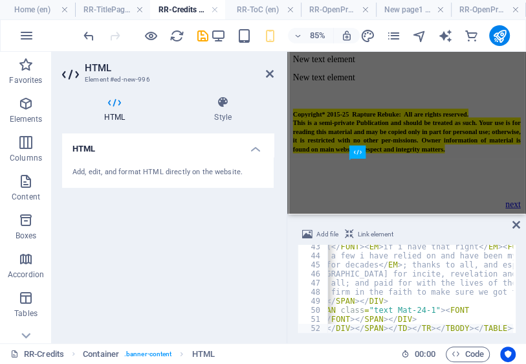
click at [116, 117] on h4 "HTML" at bounding box center [117, 109] width 110 height 27
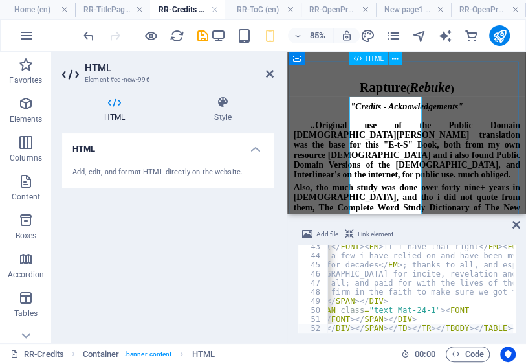
scroll to position [0, 0]
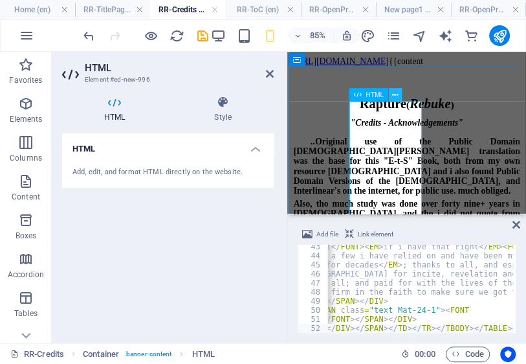
click at [396, 96] on icon at bounding box center [395, 95] width 6 height 12
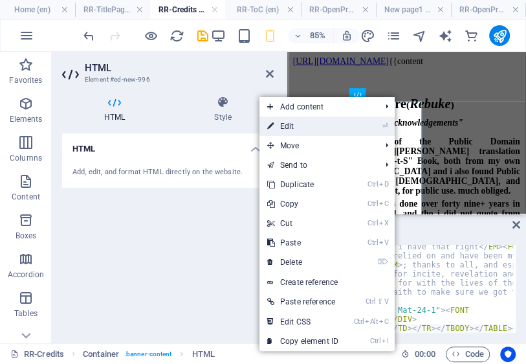
click at [310, 124] on link "⏎ Edit" at bounding box center [303, 126] width 87 height 19
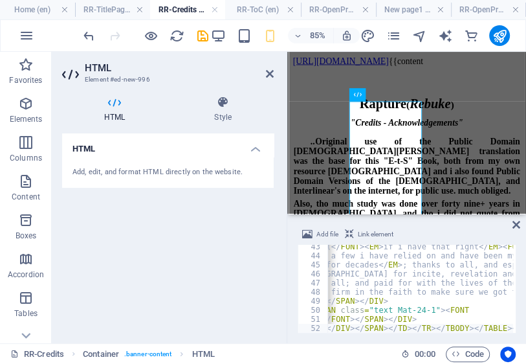
click at [87, 151] on h4 "HTML" at bounding box center [168, 144] width 212 height 23
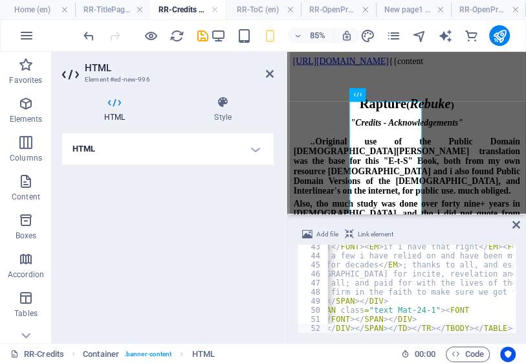
drag, startPoint x: 91, startPoint y: 149, endPoint x: 99, endPoint y: 152, distance: 9.0
click at [91, 148] on h4 "HTML" at bounding box center [168, 148] width 212 height 31
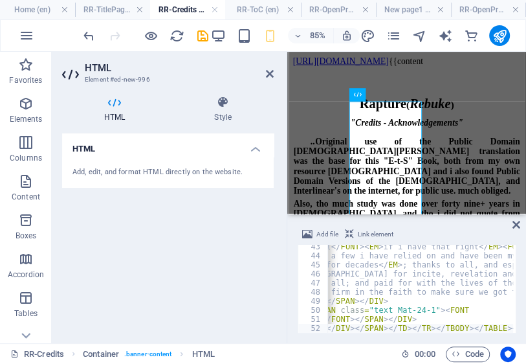
click at [221, 168] on div "Add, edit, and format HTML directly on the website." at bounding box center [168, 172] width 191 height 11
click at [397, 96] on icon at bounding box center [395, 95] width 6 height 12
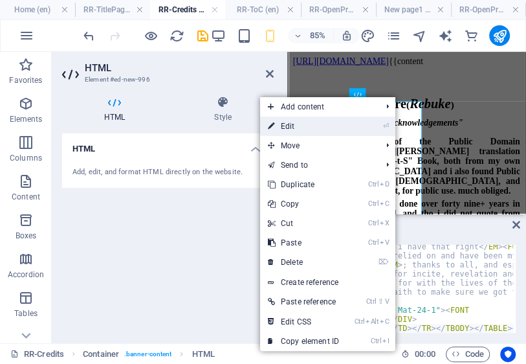
drag, startPoint x: 301, startPoint y: 124, endPoint x: 14, endPoint y: 89, distance: 289.5
click at [301, 124] on link "⏎ Edit" at bounding box center [303, 126] width 87 height 19
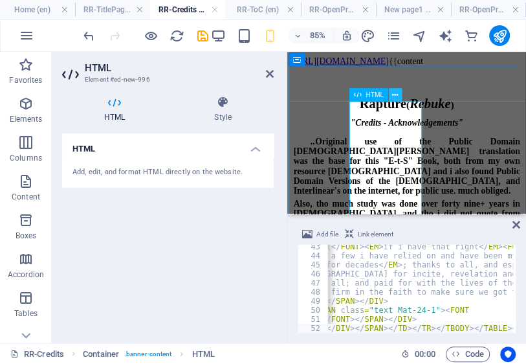
click at [396, 95] on icon at bounding box center [395, 95] width 6 height 12
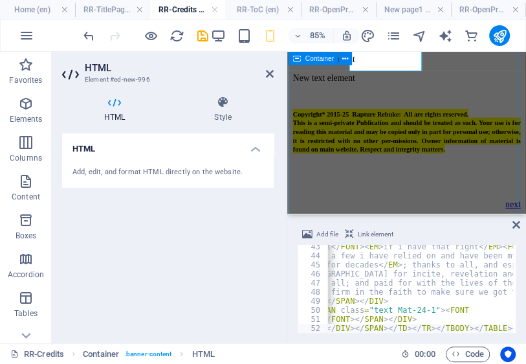
scroll to position [1917, 0]
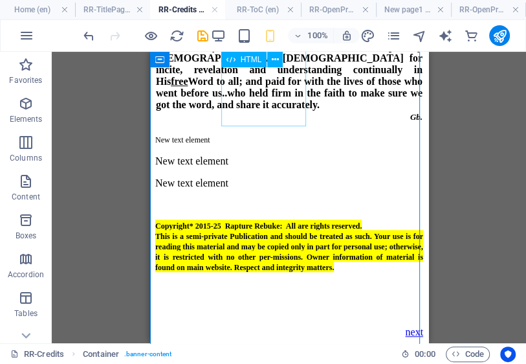
scroll to position [1865, 0]
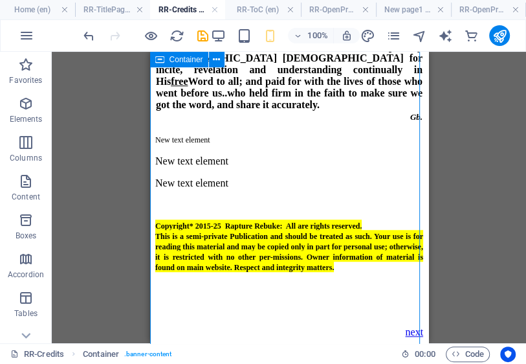
click at [218, 60] on icon at bounding box center [216, 60] width 7 height 14
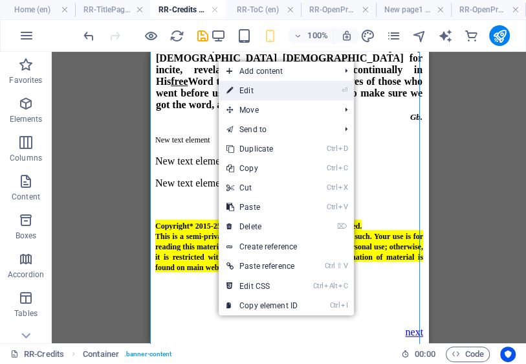
click at [242, 88] on link "⏎ Edit" at bounding box center [262, 90] width 87 height 19
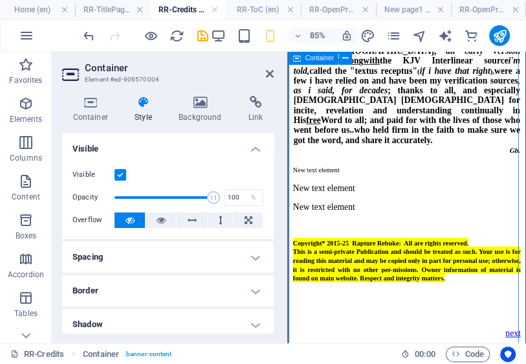
drag, startPoint x: 370, startPoint y: 149, endPoint x: 374, endPoint y: 210, distance: 61.6
click at [374, 210] on div "Rapture ( Rebuke ) "Credits - Acknowledgements" .. Original use of the Public D…" at bounding box center [427, 21] width 268 height 713
drag, startPoint x: 399, startPoint y: 324, endPoint x: 387, endPoint y: 154, distance: 170.0
click at [387, 154] on div "Rapture ( Rebuke ) "Credits - Acknowledgements" .. Original use of the Public D…" at bounding box center [427, 21] width 268 height 713
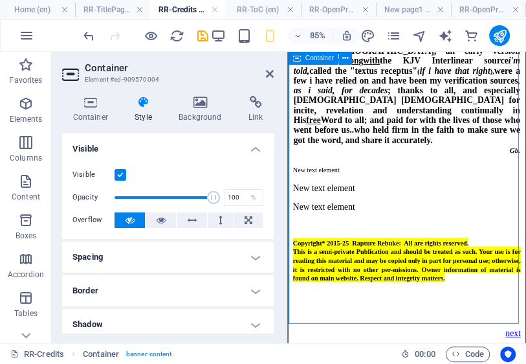
drag, startPoint x: 387, startPoint y: 154, endPoint x: 388, endPoint y: 144, distance: 10.4
click at [387, 152] on div "Rapture ( Rebuke ) "Credits - Acknowledgements" .. Original use of the Public D…" at bounding box center [427, 21] width 268 height 713
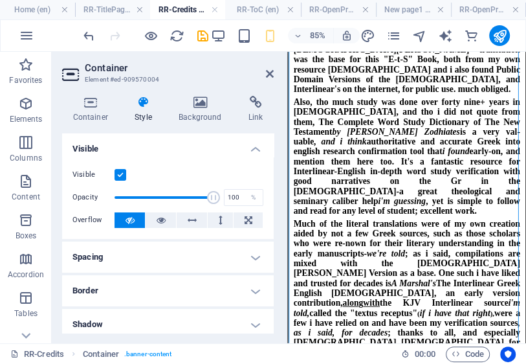
scroll to position [0, 0]
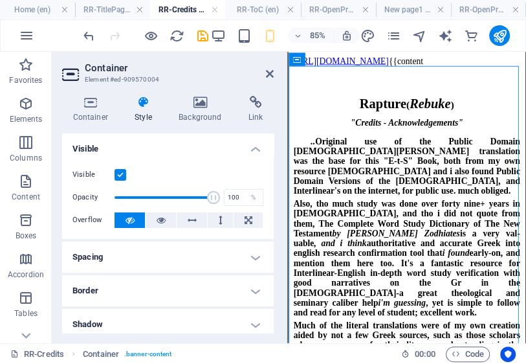
drag, startPoint x: 561, startPoint y: 220, endPoint x: 814, endPoint y: 124, distance: 270.5
click at [348, 59] on icon at bounding box center [346, 60] width 6 height 12
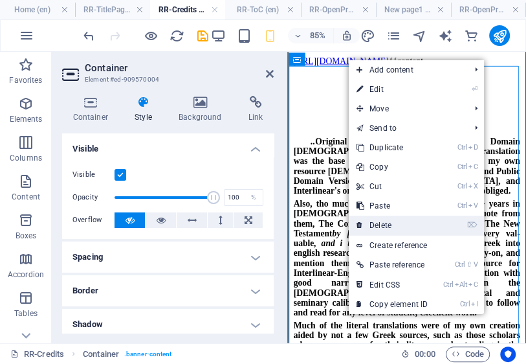
click at [388, 228] on link "⌦ Delete" at bounding box center [392, 225] width 87 height 19
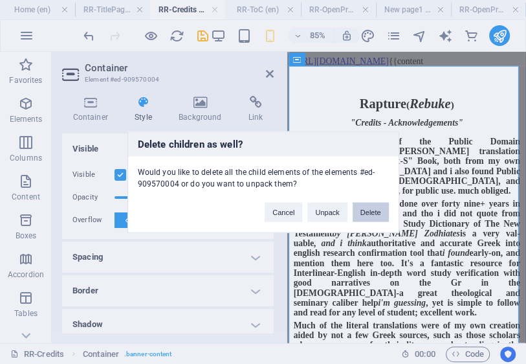
click at [372, 212] on button "Delete" at bounding box center [371, 212] width 36 height 19
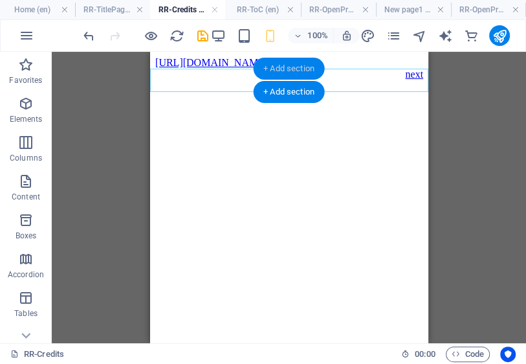
click at [279, 68] on div "+ Add section" at bounding box center [289, 69] width 72 height 22
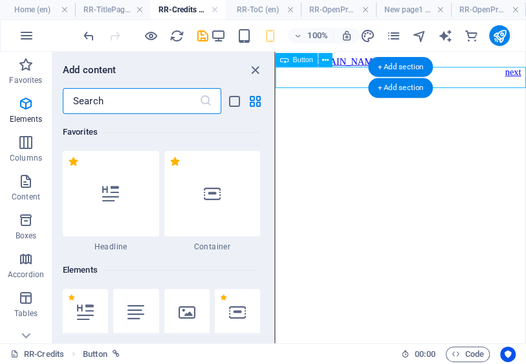
scroll to position [2265, 0]
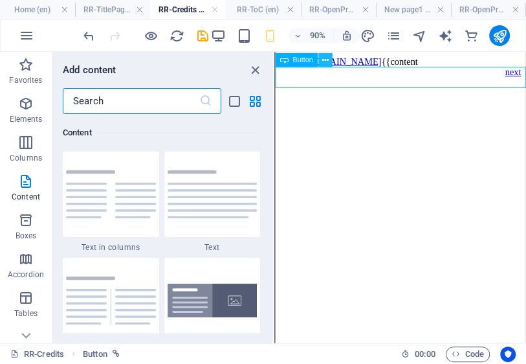
click at [325, 60] on icon at bounding box center [325, 60] width 6 height 12
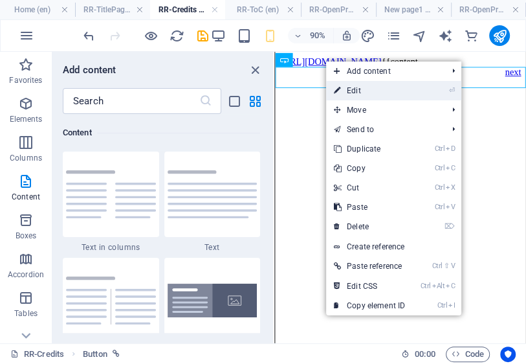
click at [354, 91] on link "⏎ Edit" at bounding box center [369, 90] width 87 height 19
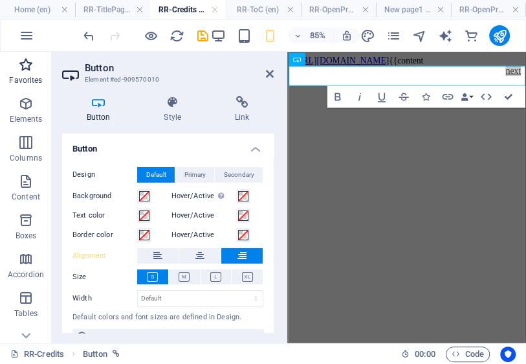
click at [0, 0] on icon "button" at bounding box center [0, 0] width 0 height 0
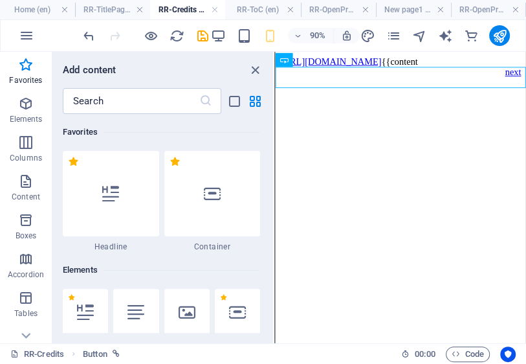
click at [354, 61] on body "[URL][DOMAIN_NAME] {{content next" at bounding box center [414, 68] width 268 height 23
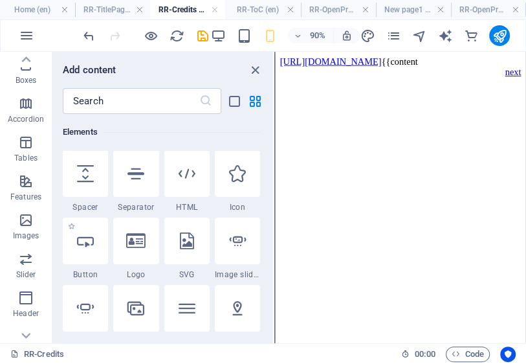
scroll to position [207, 0]
click at [88, 183] on div at bounding box center [85, 172] width 45 height 47
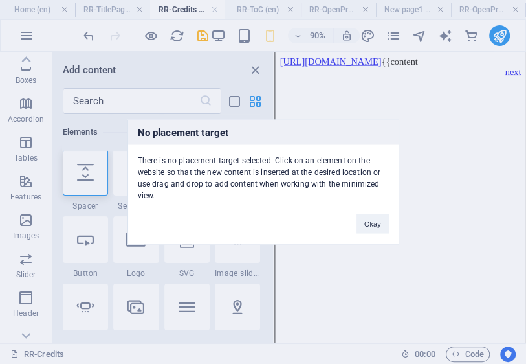
click at [339, 59] on div "No placement target There is no placement target selected. Click on an element …" at bounding box center [263, 182] width 526 height 364
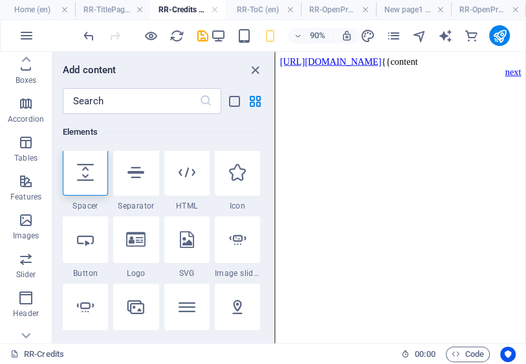
click at [345, 63] on body "[URL][DOMAIN_NAME] {{content next" at bounding box center [414, 68] width 268 height 23
click at [321, 60] on body "[URL][DOMAIN_NAME] {{content next" at bounding box center [414, 68] width 268 height 23
drag, startPoint x: 320, startPoint y: 60, endPoint x: 282, endPoint y: 61, distance: 37.6
click at [282, 61] on body "[URL][DOMAIN_NAME] {{content next" at bounding box center [414, 68] width 268 height 23
drag, startPoint x: 275, startPoint y: 61, endPoint x: 282, endPoint y: 60, distance: 7.2
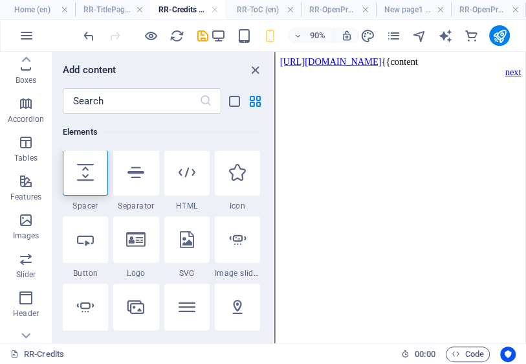
click at [280, 61] on body "[URL][DOMAIN_NAME] {{content next" at bounding box center [414, 68] width 268 height 23
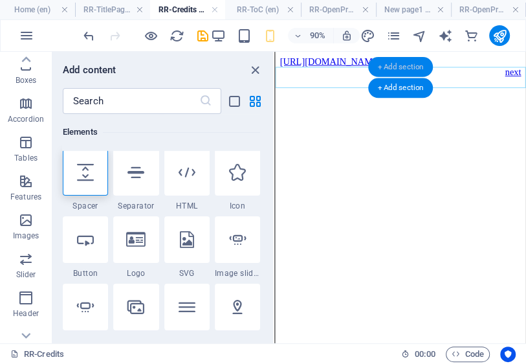
click at [394, 66] on div "+ Add section" at bounding box center [400, 67] width 65 height 20
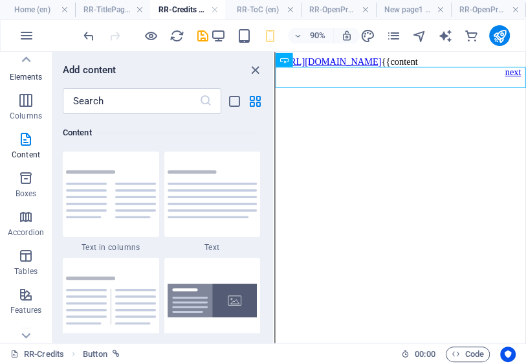
scroll to position [0, 0]
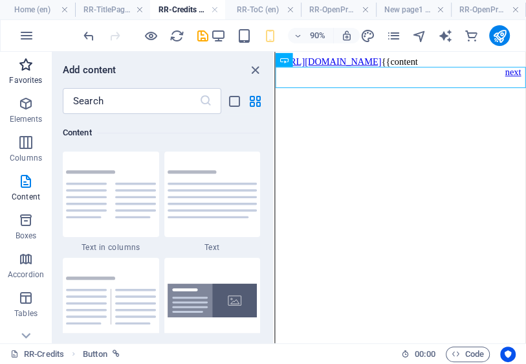
click at [0, 0] on span "Favorites" at bounding box center [0, 0] width 0 height 0
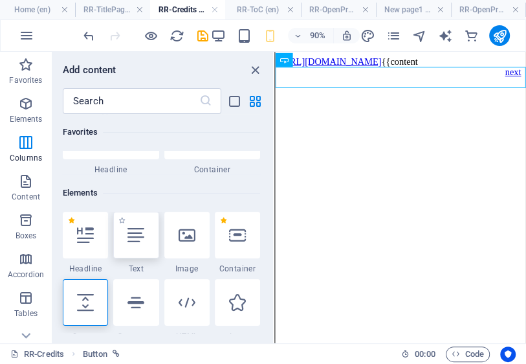
scroll to position [104, 0]
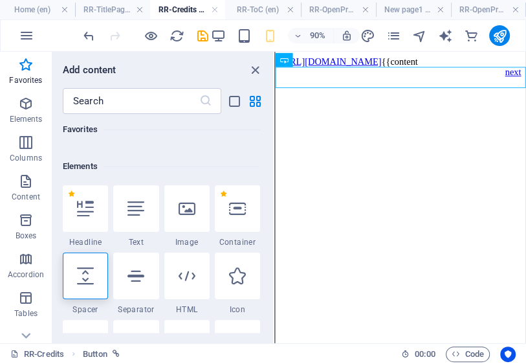
click at [85, 277] on icon at bounding box center [85, 275] width 17 height 17
select select "px"
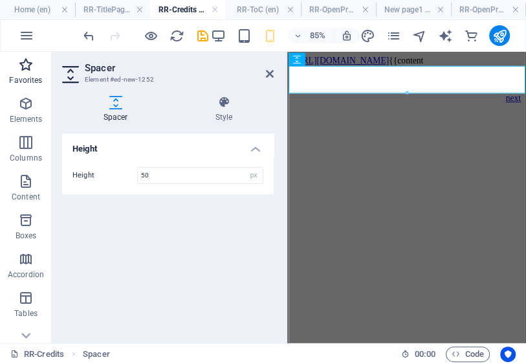
click at [28, 81] on p "Favorites" at bounding box center [25, 80] width 33 height 10
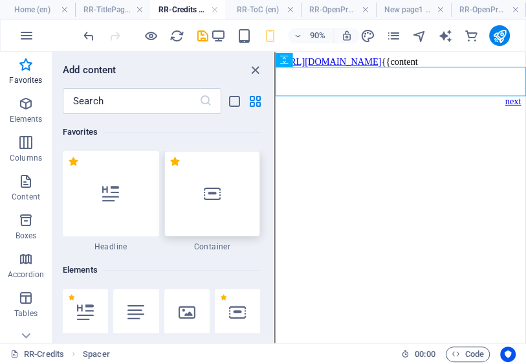
click at [210, 196] on icon at bounding box center [212, 193] width 17 height 17
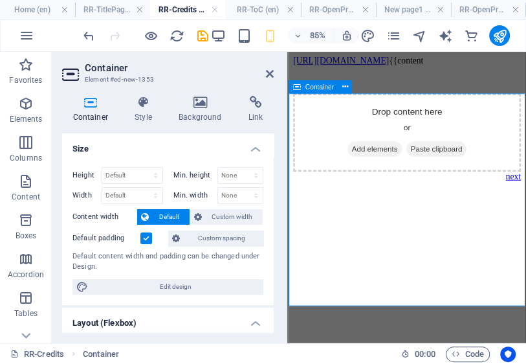
click at [497, 193] on div "Drop content here or Add elements Paste clipboard" at bounding box center [427, 147] width 268 height 92
click at [347, 87] on icon at bounding box center [346, 88] width 6 height 12
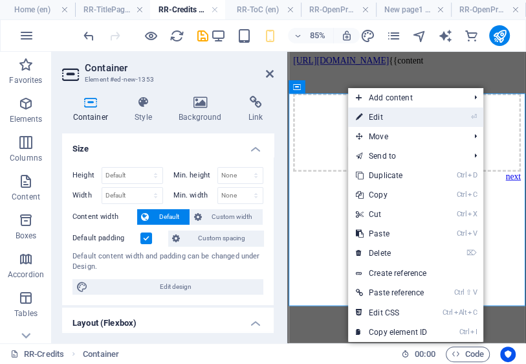
click at [381, 118] on link "⏎ Edit" at bounding box center [391, 116] width 87 height 19
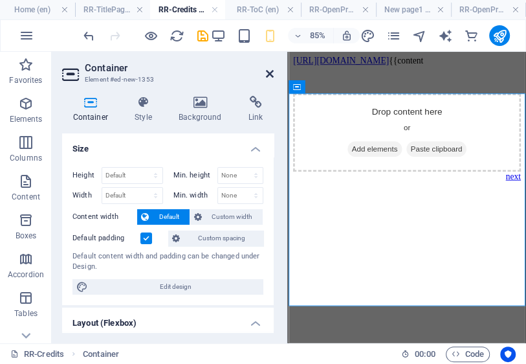
drag, startPoint x: 268, startPoint y: 73, endPoint x: 120, endPoint y: 68, distance: 148.3
click at [268, 73] on icon at bounding box center [270, 74] width 8 height 10
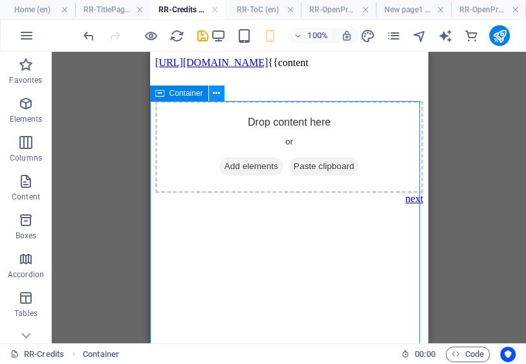
click at [215, 95] on icon at bounding box center [216, 94] width 7 height 14
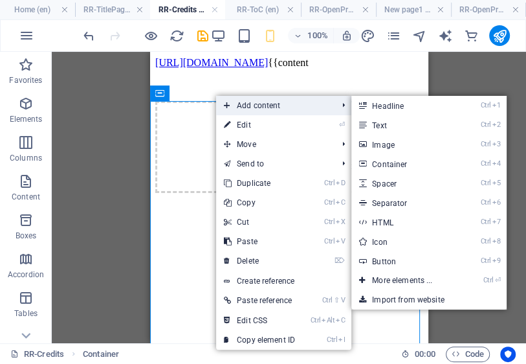
click at [261, 106] on span "Add content" at bounding box center [274, 105] width 116 height 19
click at [388, 126] on link "Ctrl 2 Text" at bounding box center [405, 124] width 107 height 19
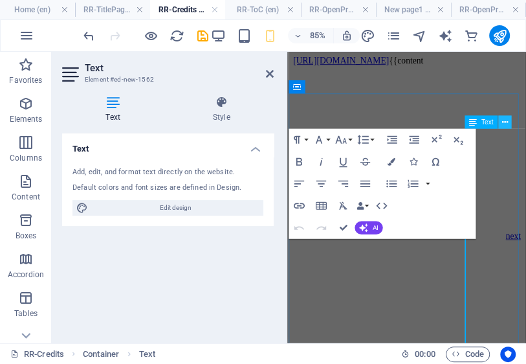
click at [506, 122] on icon at bounding box center [505, 123] width 6 height 12
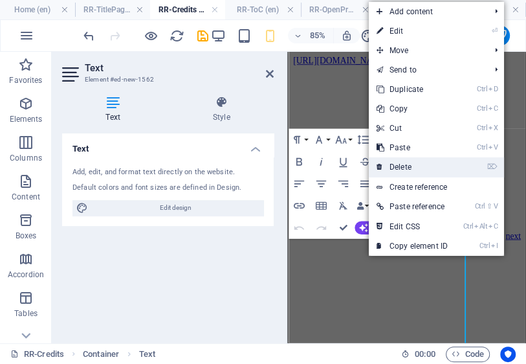
click at [411, 167] on link "⌦ Delete" at bounding box center [412, 166] width 87 height 19
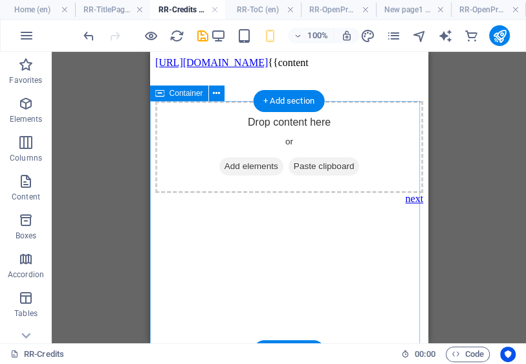
click at [357, 141] on div "Drop content here or Add elements Paste clipboard" at bounding box center [289, 147] width 268 height 92
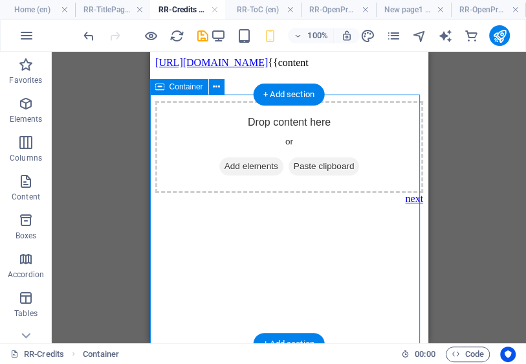
scroll to position [0, 0]
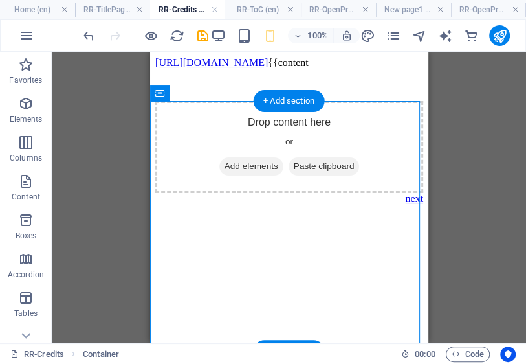
drag, startPoint x: 359, startPoint y: 303, endPoint x: 356, endPoint y: 151, distance: 152.2
click at [357, 156] on div "Drop content here or Add elements Paste clipboard" at bounding box center [289, 147] width 268 height 92
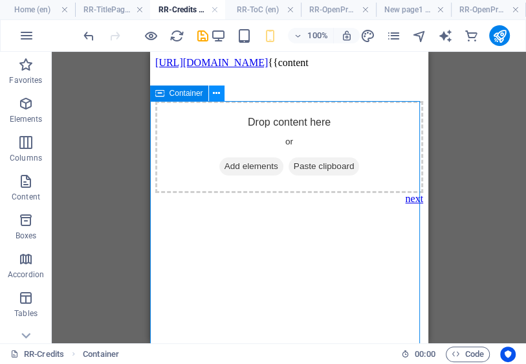
click at [216, 93] on icon at bounding box center [216, 94] width 7 height 14
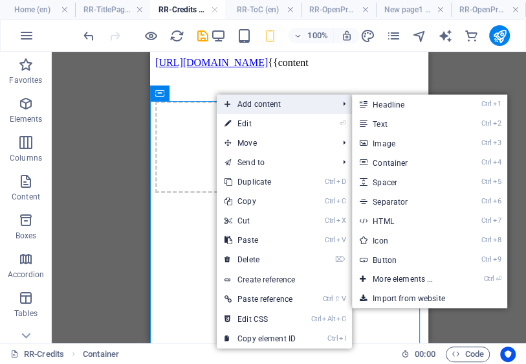
click at [273, 104] on span "Add content" at bounding box center [275, 104] width 116 height 19
drag, startPoint x: 392, startPoint y: 123, endPoint x: 122, endPoint y: 85, distance: 273.3
click at [392, 123] on link "Ctrl 2 Text" at bounding box center [405, 123] width 107 height 19
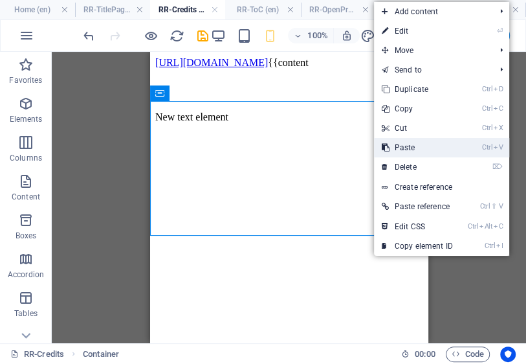
drag, startPoint x: 405, startPoint y: 145, endPoint x: 250, endPoint y: 98, distance: 162.2
click at [405, 145] on link "Ctrl V Paste" at bounding box center [417, 147] width 87 height 19
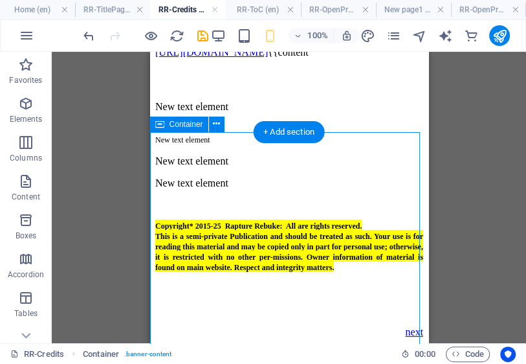
scroll to position [104, 0]
drag, startPoint x: 355, startPoint y: 197, endPoint x: 371, endPoint y: 225, distance: 31.6
click at [370, 225] on div "New text element New text element New text element Copyright* 2015-25 Rapture R…" at bounding box center [289, 224] width 268 height 203
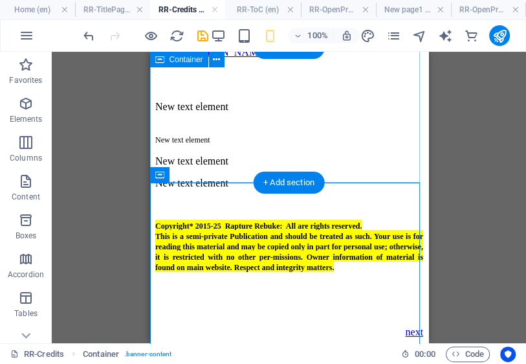
scroll to position [52, 0]
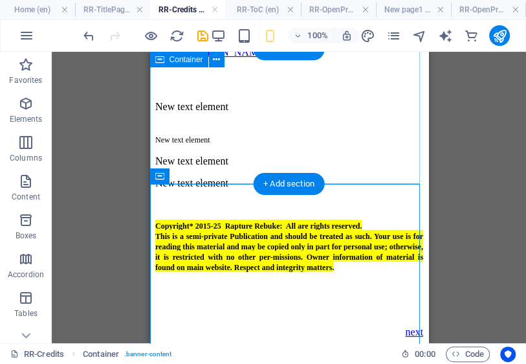
click at [369, 113] on div "New text element" at bounding box center [289, 107] width 268 height 12
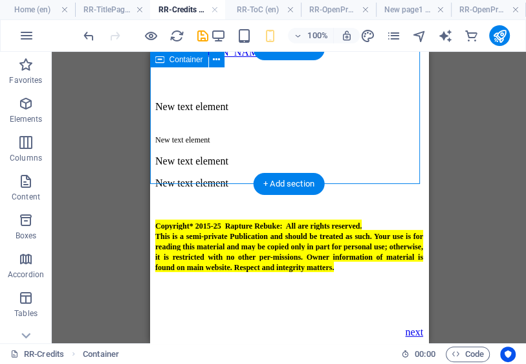
click at [367, 111] on div "New text element" at bounding box center [289, 107] width 268 height 12
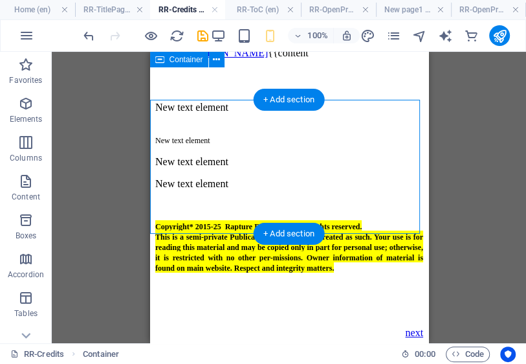
scroll to position [0, 0]
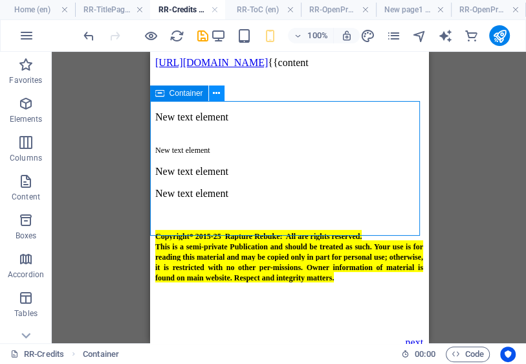
click at [218, 95] on icon at bounding box center [216, 94] width 7 height 14
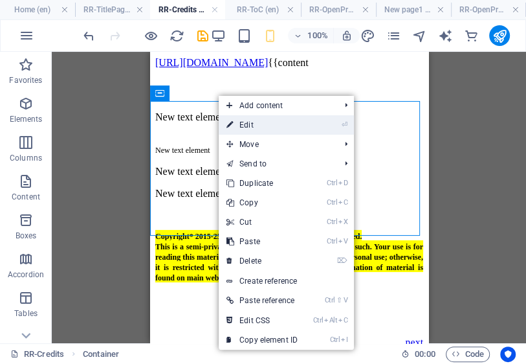
click at [250, 126] on link "⏎ Edit" at bounding box center [262, 124] width 87 height 19
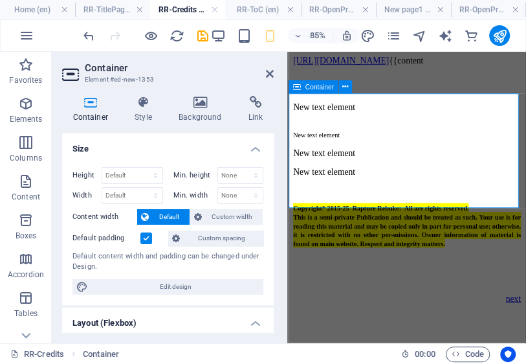
click at [503, 123] on div "New text element" at bounding box center [427, 117] width 268 height 12
click at [347, 89] on icon at bounding box center [346, 88] width 6 height 12
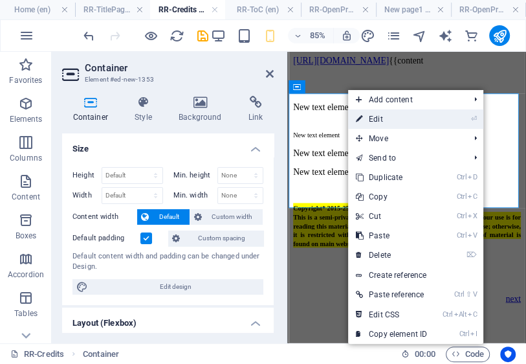
click at [375, 122] on link "⏎ Edit" at bounding box center [391, 118] width 87 height 19
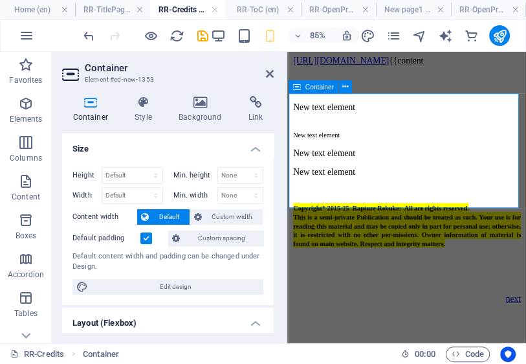
click at [508, 123] on div "New text element" at bounding box center [427, 117] width 268 height 12
click at [347, 87] on icon at bounding box center [346, 88] width 6 height 12
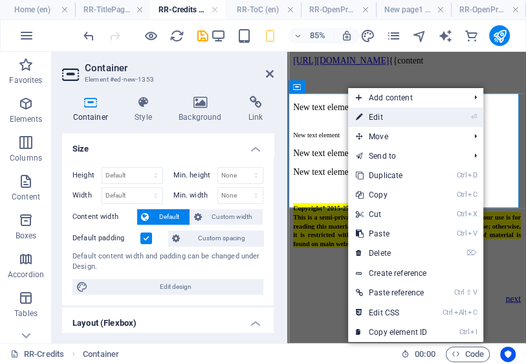
drag, startPoint x: 375, startPoint y: 113, endPoint x: 102, endPoint y: 73, distance: 276.2
click at [375, 113] on link "⏎ Edit" at bounding box center [391, 116] width 87 height 19
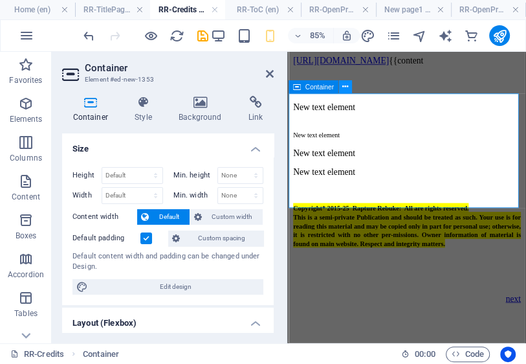
click at [346, 87] on icon at bounding box center [346, 88] width 6 height 12
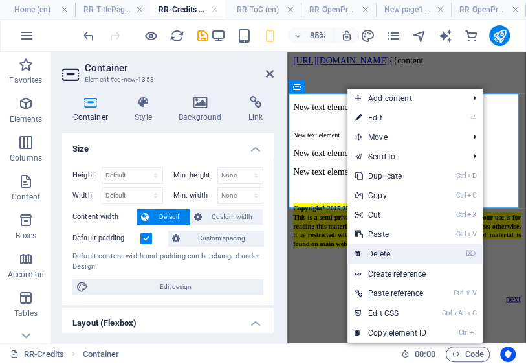
click at [389, 250] on link "⌦ Delete" at bounding box center [391, 253] width 87 height 19
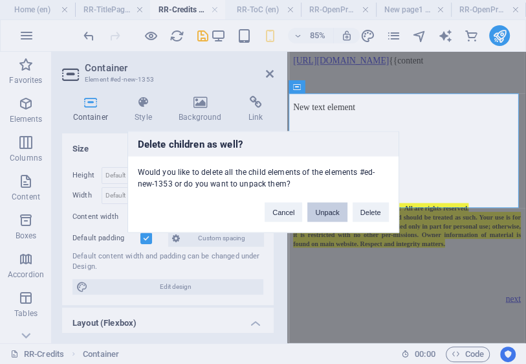
click at [337, 214] on button "Unpack" at bounding box center [327, 212] width 39 height 19
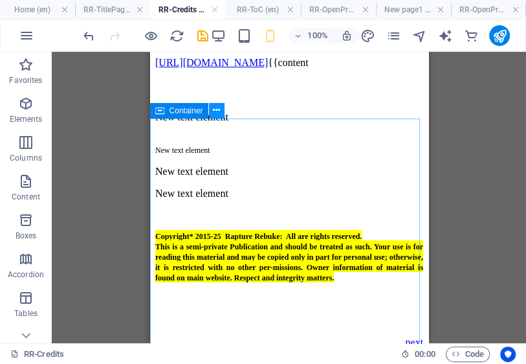
click at [216, 110] on icon at bounding box center [216, 111] width 7 height 14
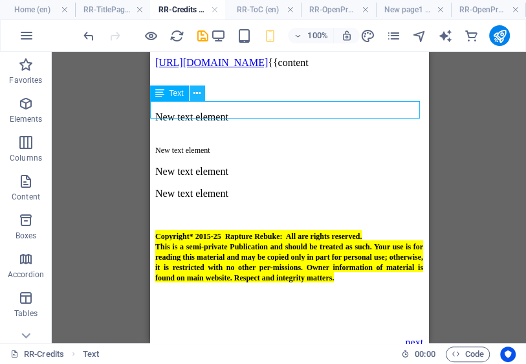
click at [197, 93] on icon at bounding box center [197, 94] width 7 height 14
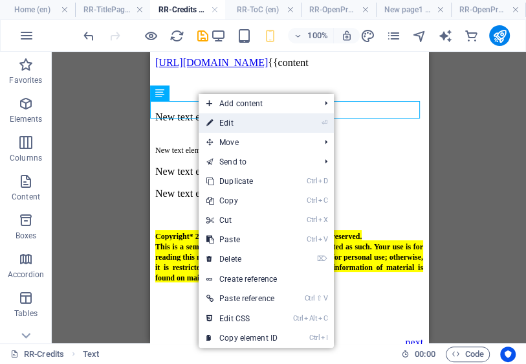
click at [231, 125] on link "⏎ Edit" at bounding box center [242, 122] width 87 height 19
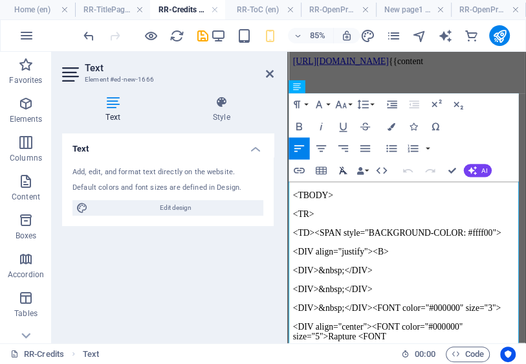
scroll to position [45652, 3]
click at [411, 172] on icon "button" at bounding box center [407, 170] width 13 height 13
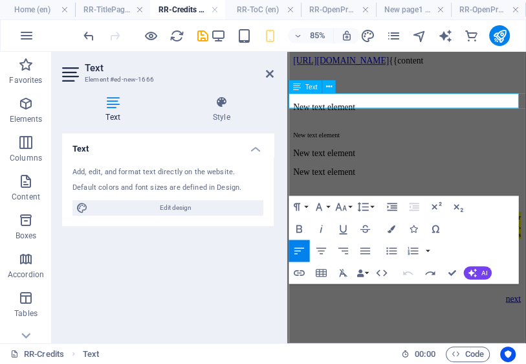
click at [355, 111] on p "New text element" at bounding box center [427, 117] width 268 height 12
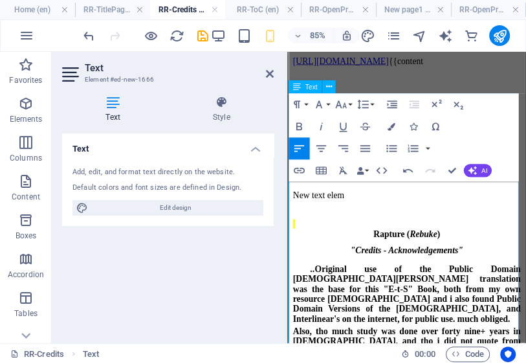
click at [297, 216] on p "New text elem" at bounding box center [427, 221] width 268 height 12
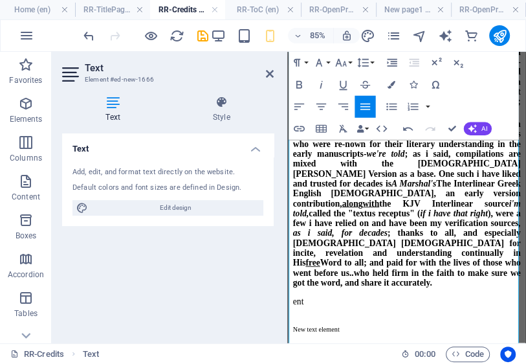
scroll to position [363, 0]
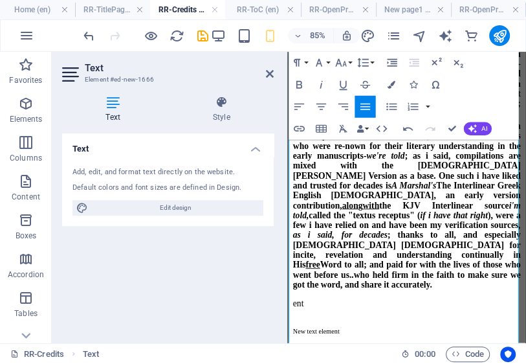
click at [346, 224] on span "Much of the literal translations were of my own creation aided by not a few Gre…" at bounding box center [427, 231] width 268 height 197
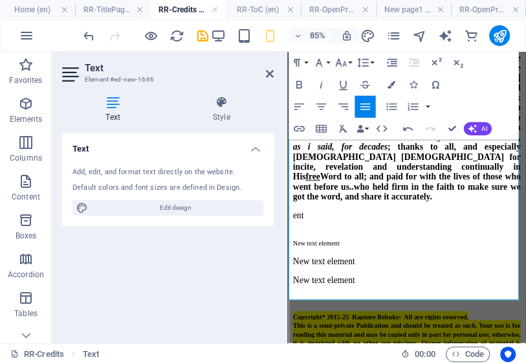
click at [345, 228] on div "Much of the literal translations were of my own creation aided by not a few Gre…" at bounding box center [427, 129] width 268 height 198
drag, startPoint x: 291, startPoint y: 339, endPoint x: 291, endPoint y: 350, distance: 11.0
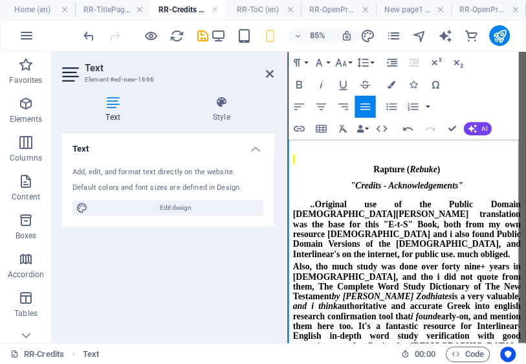
scroll to position [52, 0]
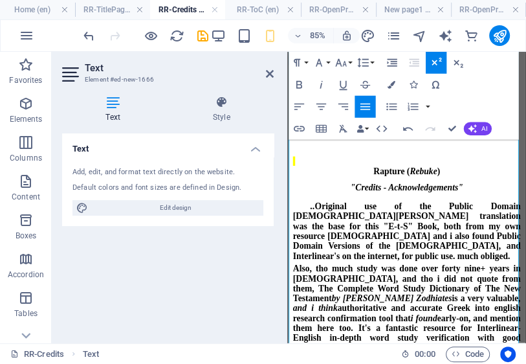
click at [497, 273] on span ".. Original use of the Public Domain [DEMOGRAPHIC_DATA][PERSON_NAME] Bible tran…" at bounding box center [427, 262] width 268 height 69
click at [438, 265] on span ".. Original use of the Public Domain [DEMOGRAPHIC_DATA][PERSON_NAME] Bible tran…" at bounding box center [427, 262] width 268 height 69
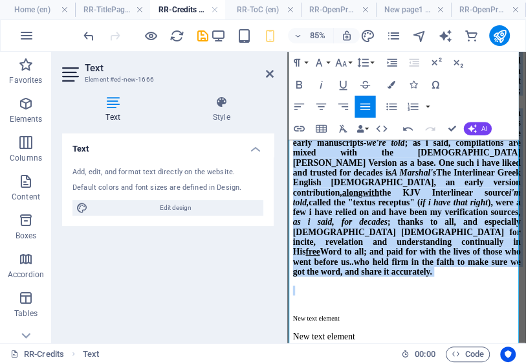
scroll to position [502, 0]
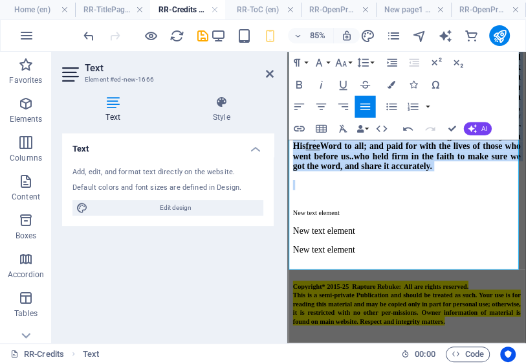
drag, startPoint x: 289, startPoint y: 248, endPoint x: 468, endPoint y: 296, distance: 185.0
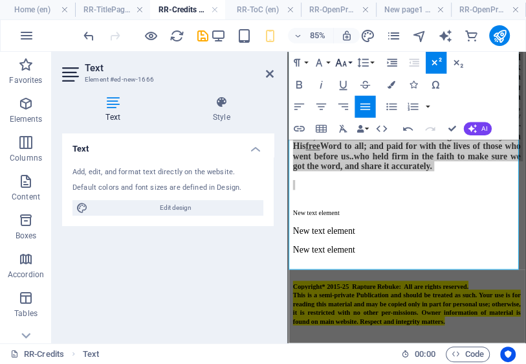
click at [345, 62] on icon "button" at bounding box center [340, 63] width 11 height 8
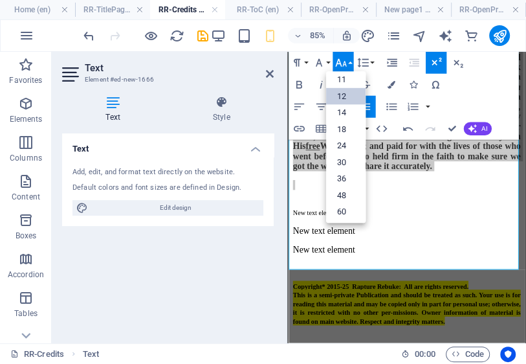
scroll to position [0, 0]
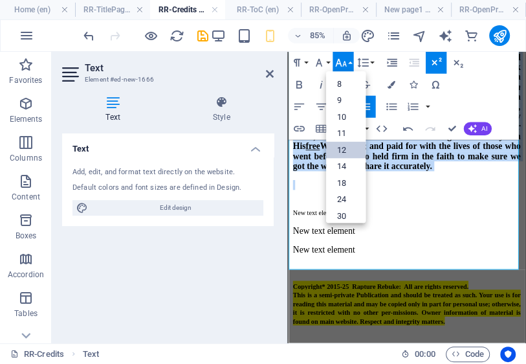
click at [348, 148] on link "12" at bounding box center [345, 150] width 39 height 17
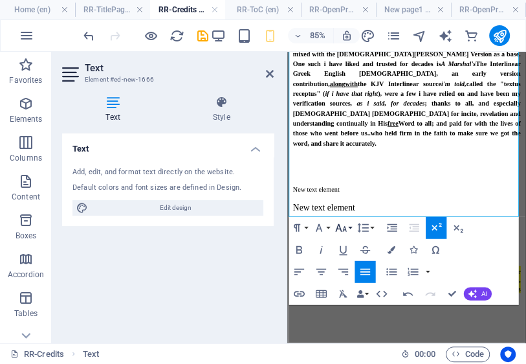
click at [343, 225] on icon "button" at bounding box center [340, 227] width 13 height 13
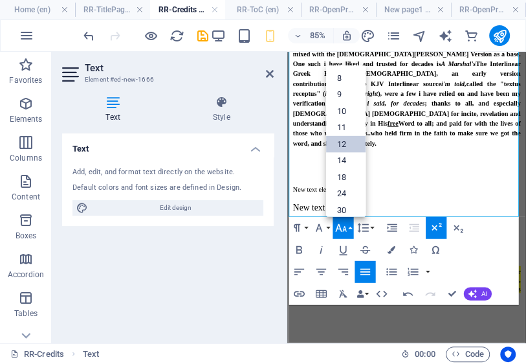
scroll to position [92, 0]
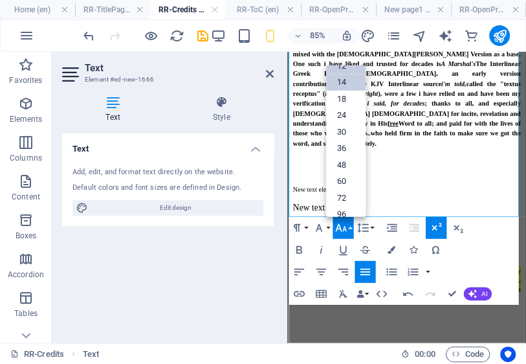
click at [353, 80] on link "14" at bounding box center [345, 82] width 39 height 17
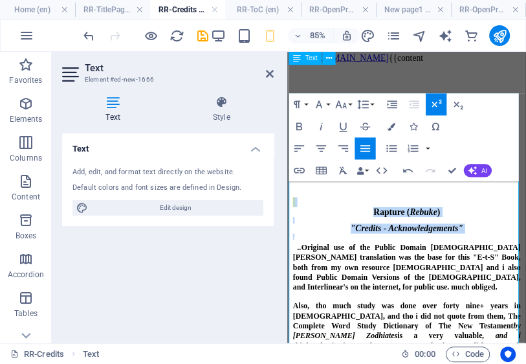
scroll to position [0, 0]
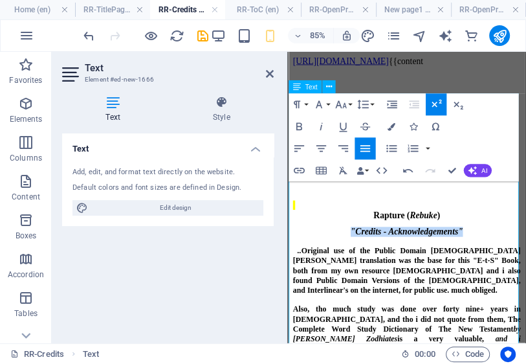
drag, startPoint x: 490, startPoint y: 270, endPoint x: 361, endPoint y: 275, distance: 129.0
click at [361, 269] on div ""Credits - Acknowledgements"" at bounding box center [427, 264] width 268 height 12
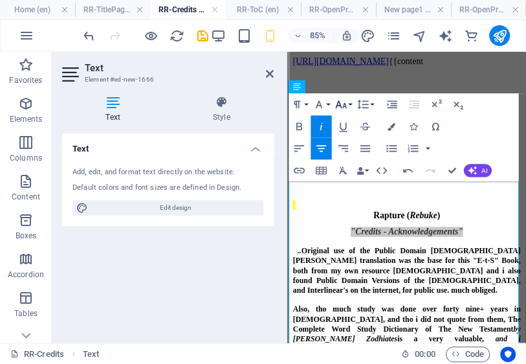
click at [345, 104] on icon "button" at bounding box center [340, 104] width 13 height 13
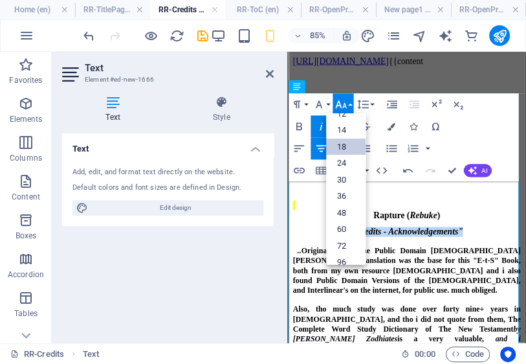
click at [345, 146] on link "18" at bounding box center [345, 147] width 39 height 17
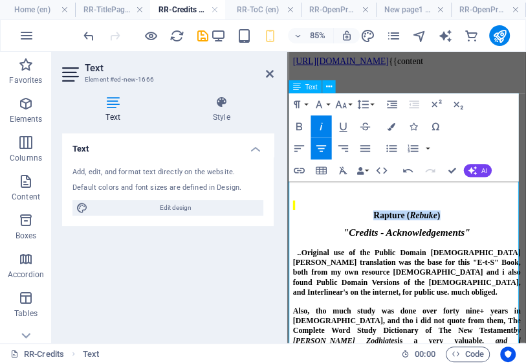
drag, startPoint x: 471, startPoint y: 247, endPoint x: 378, endPoint y: 218, distance: 97.5
click at [384, 245] on div "Rapture ( Rebuke )" at bounding box center [427, 244] width 268 height 12
click at [341, 104] on icon "button" at bounding box center [340, 104] width 13 height 13
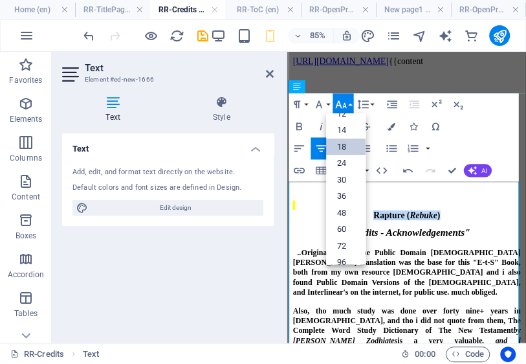
click at [345, 145] on link "18" at bounding box center [345, 147] width 39 height 17
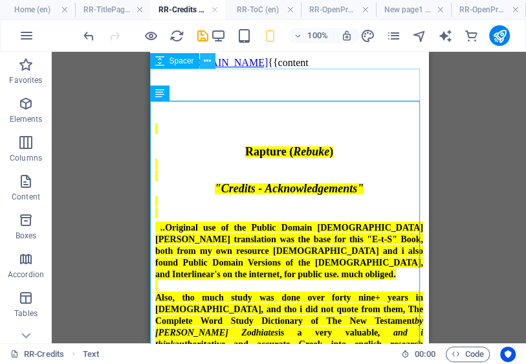
click at [212, 63] on button at bounding box center [208, 61] width 16 height 16
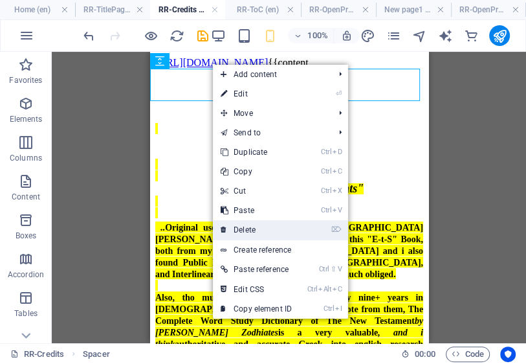
click at [254, 226] on link "⌦ Delete" at bounding box center [256, 229] width 87 height 19
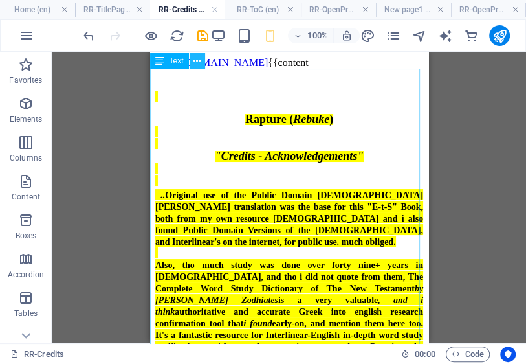
click at [196, 62] on icon at bounding box center [197, 61] width 7 height 14
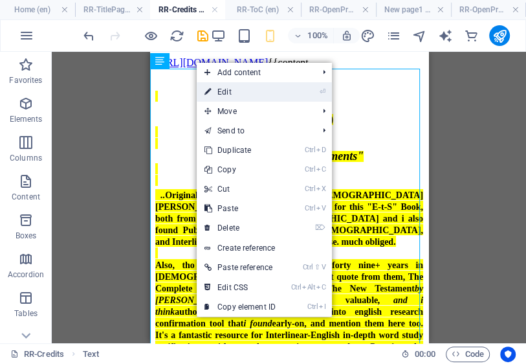
click at [225, 89] on link "⏎ Edit" at bounding box center [240, 91] width 87 height 19
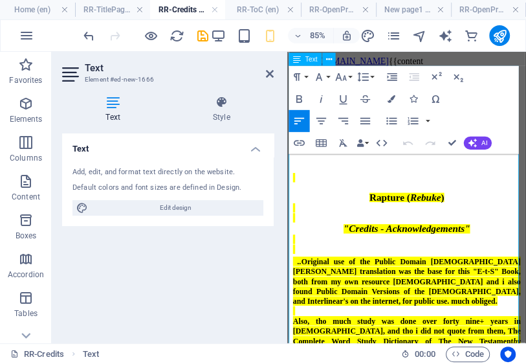
click at [453, 230] on div at bounding box center [427, 236] width 268 height 12
click at [477, 216] on div "Rapture ( Rebuke )" at bounding box center [427, 223] width 268 height 14
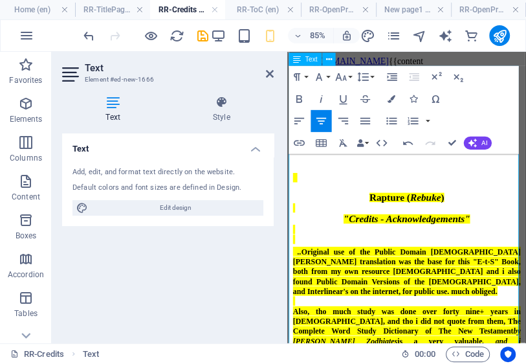
drag, startPoint x: 515, startPoint y: 244, endPoint x: 512, endPoint y: 260, distance: 16.4
click at [516, 242] on div ""Credits - Acknowledgements"" at bounding box center [427, 249] width 268 height 14
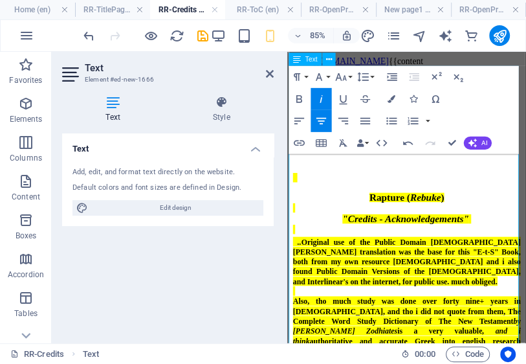
click at [497, 219] on div "Rapture ( Rebuke )" at bounding box center [427, 223] width 268 height 14
click at [447, 230] on div at bounding box center [427, 236] width 268 height 12
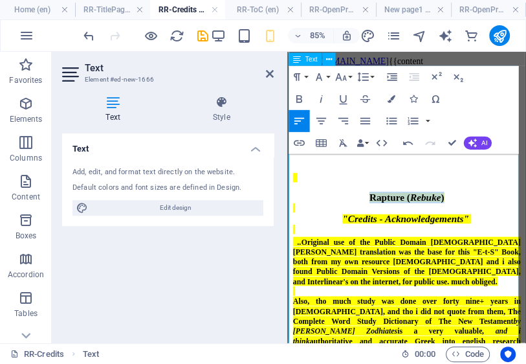
drag, startPoint x: 475, startPoint y: 220, endPoint x: 377, endPoint y: 222, distance: 97.1
click at [377, 222] on div "Rapture ( Rebuke )" at bounding box center [427, 223] width 268 height 14
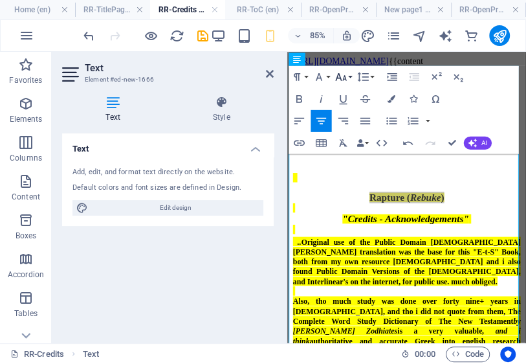
click at [346, 76] on icon "button" at bounding box center [340, 77] width 13 height 13
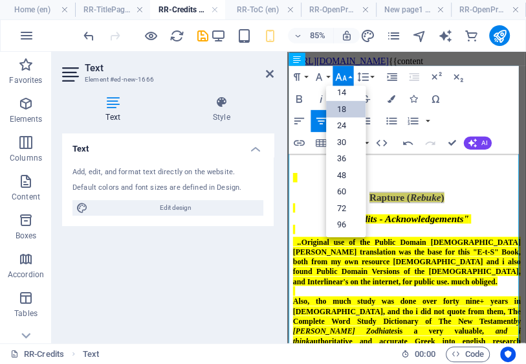
scroll to position [104, 0]
click at [345, 126] on link "24" at bounding box center [345, 126] width 39 height 17
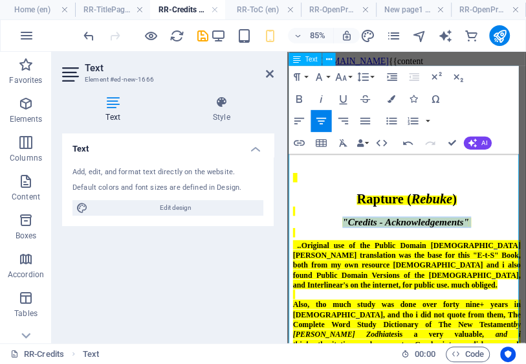
drag, startPoint x: 506, startPoint y: 243, endPoint x: 352, endPoint y: 249, distance: 154.2
click at [352, 249] on div ""Credits - Acknowledgements"" at bounding box center [427, 252] width 268 height 14
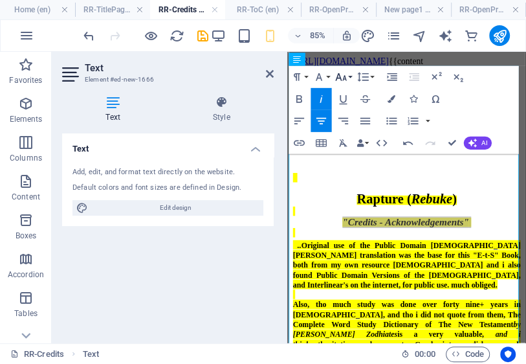
click at [343, 79] on icon "button" at bounding box center [340, 77] width 11 height 8
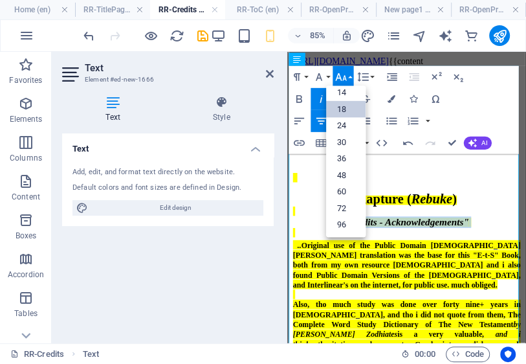
click at [350, 109] on link "18" at bounding box center [345, 110] width 39 height 17
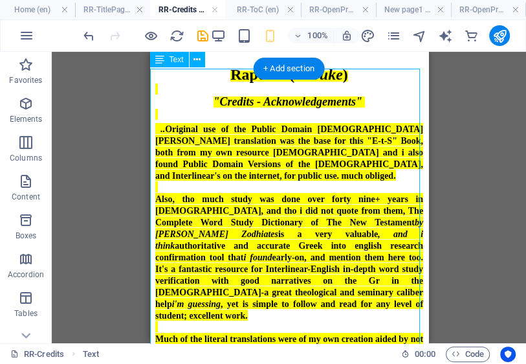
scroll to position [0, 0]
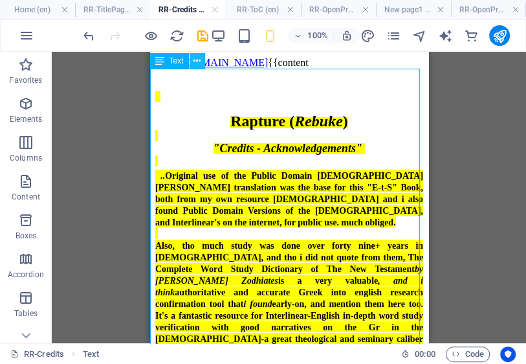
click at [198, 61] on icon at bounding box center [197, 61] width 7 height 14
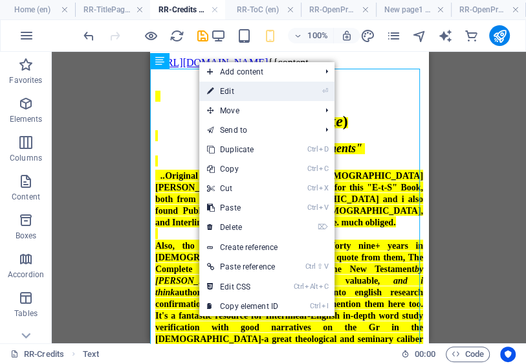
click at [235, 93] on link "⏎ Edit" at bounding box center [242, 91] width 87 height 19
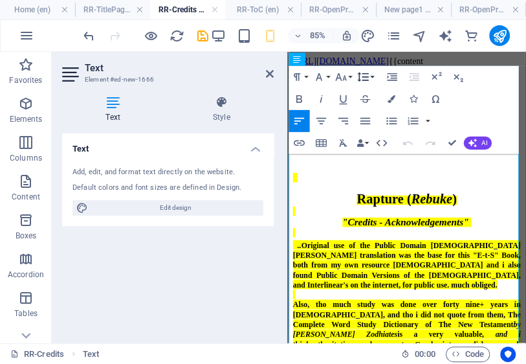
click at [366, 76] on icon "button" at bounding box center [362, 77] width 11 height 9
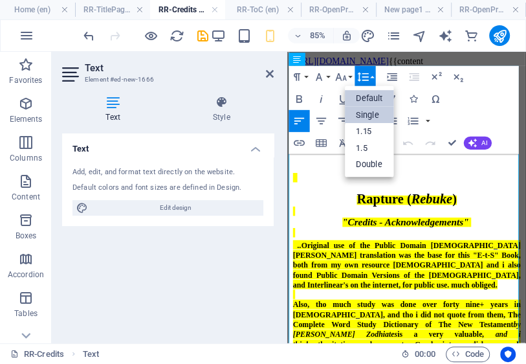
click at [371, 119] on link "Single" at bounding box center [368, 115] width 49 height 17
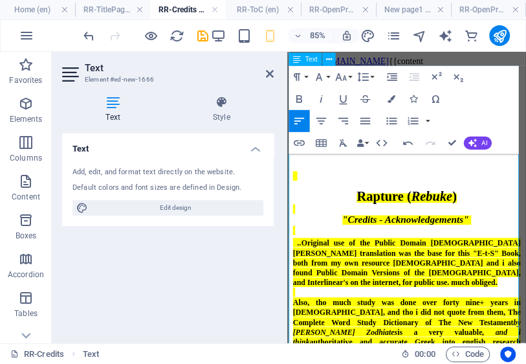
click at [389, 231] on div at bounding box center [427, 237] width 268 height 12
drag, startPoint x: 484, startPoint y: 205, endPoint x: 484, endPoint y: 218, distance: 13.6
click at [343, 78] on icon "button" at bounding box center [340, 77] width 11 height 8
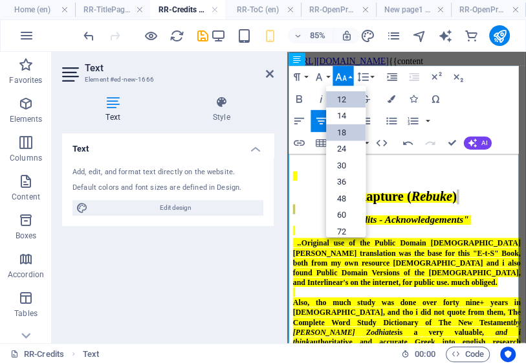
scroll to position [52, 0]
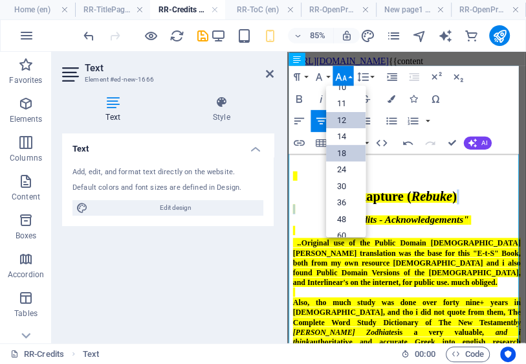
click at [346, 119] on link "12" at bounding box center [345, 121] width 39 height 17
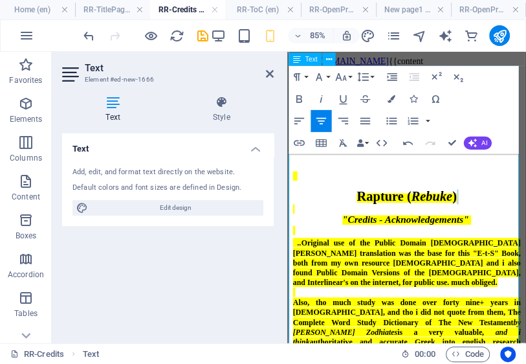
click at [444, 231] on div at bounding box center [427, 237] width 268 height 12
click at [482, 214] on div "Rapture ( Rebuke )" at bounding box center [427, 222] width 268 height 17
click at [388, 231] on div at bounding box center [427, 237] width 268 height 12
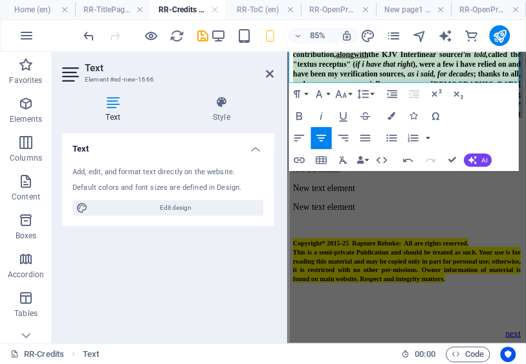
scroll to position [668, 0]
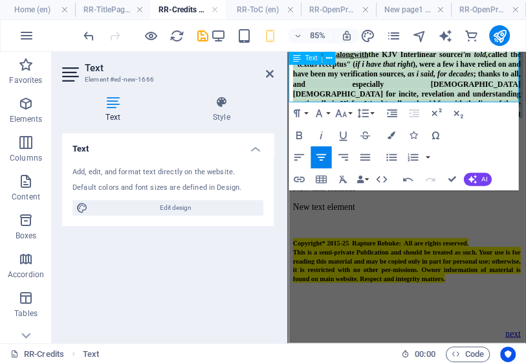
drag, startPoint x: 288, startPoint y: 264, endPoint x: 447, endPoint y: 102, distance: 227.1
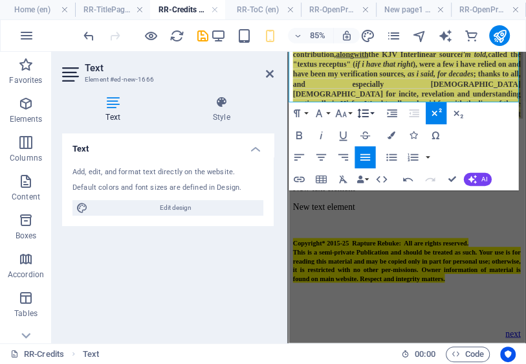
click at [367, 112] on icon "button" at bounding box center [362, 113] width 13 height 13
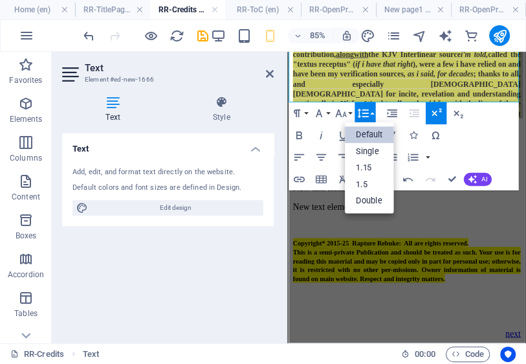
scroll to position [0, 0]
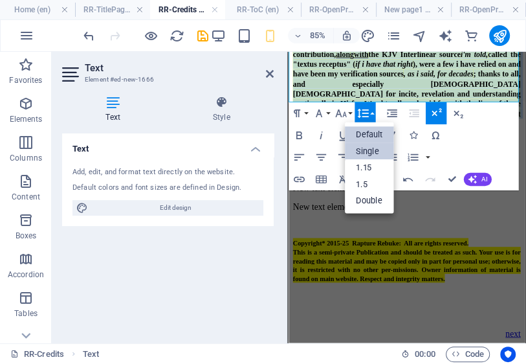
click at [368, 154] on link "Single" at bounding box center [368, 151] width 49 height 17
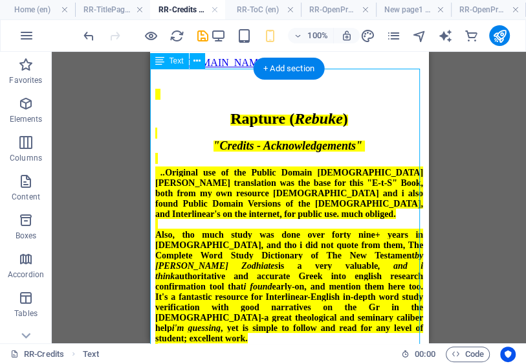
click at [361, 202] on div "Rapture ( Rebuke ) "Credits - Acknowledgements" .. Original use of the Public D…" at bounding box center [289, 305] width 268 height 452
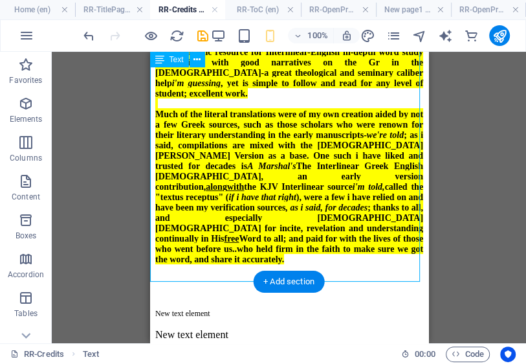
scroll to position [311, 0]
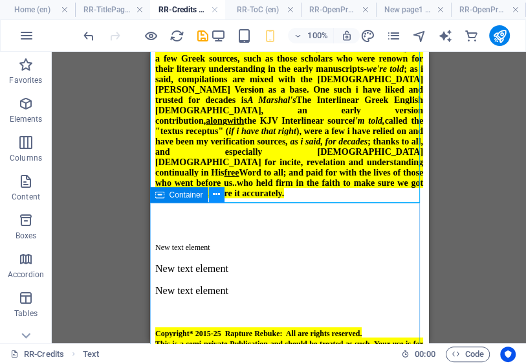
click at [217, 195] on icon at bounding box center [216, 195] width 7 height 14
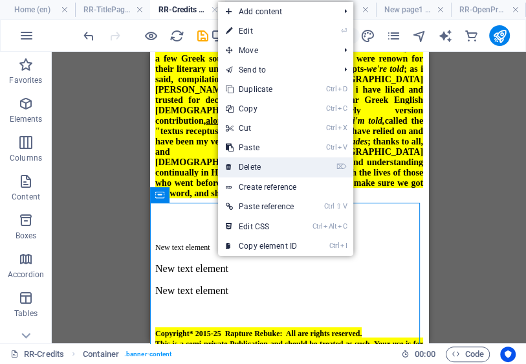
click at [256, 170] on link "⌦ Delete" at bounding box center [261, 166] width 87 height 19
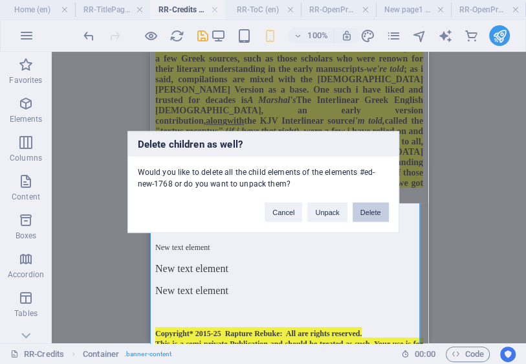
click at [372, 208] on button "Delete" at bounding box center [371, 212] width 36 height 19
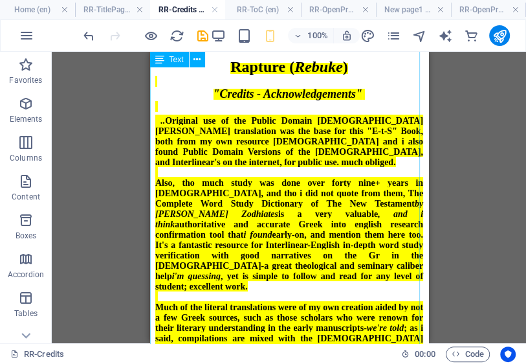
scroll to position [38, 0]
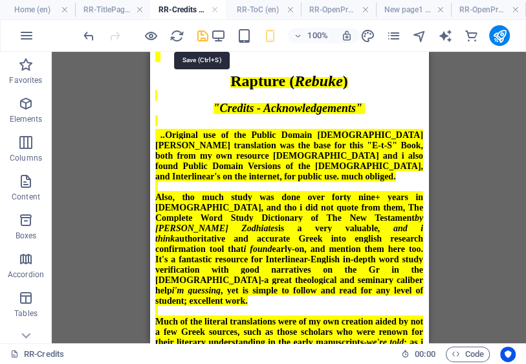
click at [0, 0] on icon "save" at bounding box center [0, 0] width 0 height 0
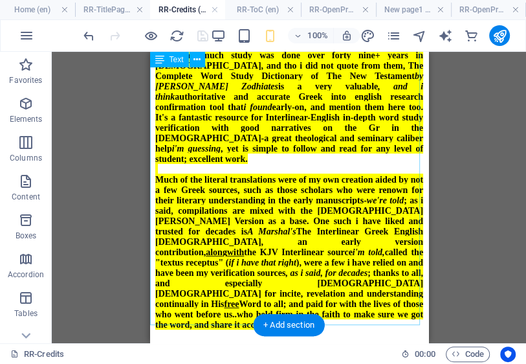
scroll to position [193, 0]
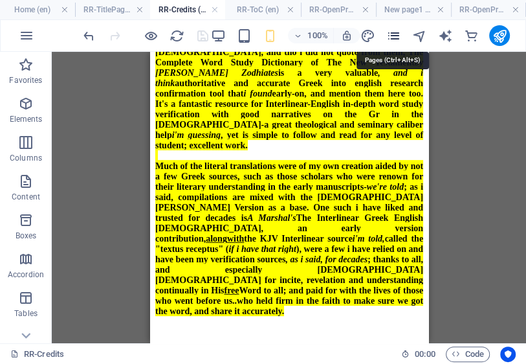
click at [394, 36] on icon "pages" at bounding box center [394, 35] width 15 height 15
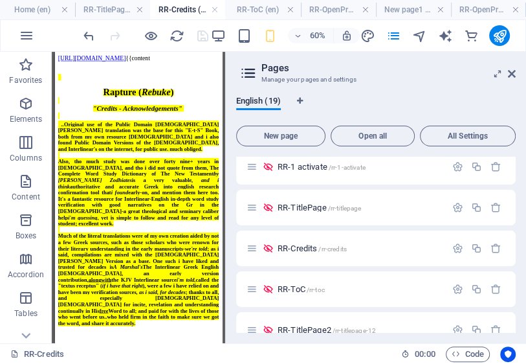
scroll to position [363, 0]
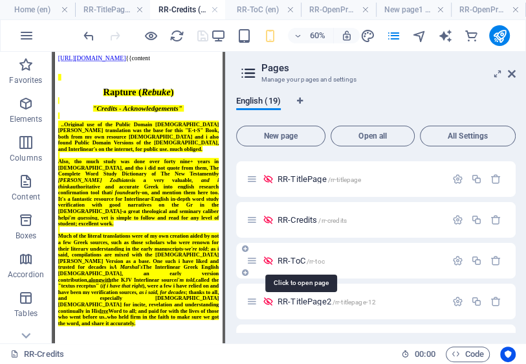
click at [297, 258] on span "RR-ToC /rr-toc" at bounding box center [301, 261] width 47 height 10
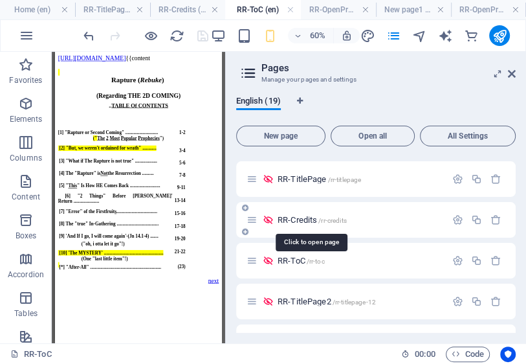
click at [302, 221] on span "RR-Credits /rr-credits" at bounding box center [312, 220] width 69 height 10
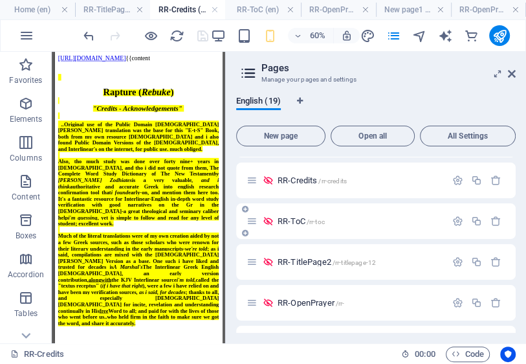
scroll to position [414, 0]
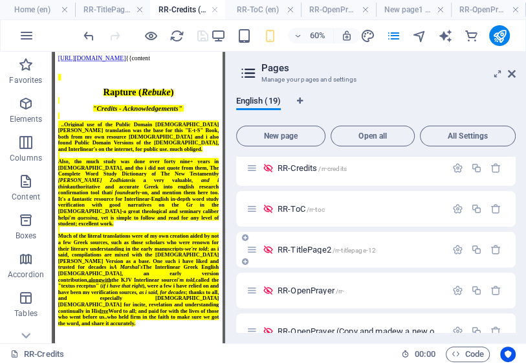
click at [309, 251] on span "RR-TitlePage2 /rr-titlepage-12" at bounding box center [327, 250] width 98 height 10
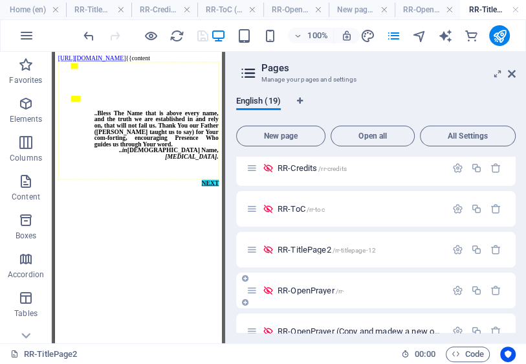
scroll to position [0, 0]
click at [293, 206] on span "RR-ToC /rr-toc" at bounding box center [301, 209] width 47 height 10
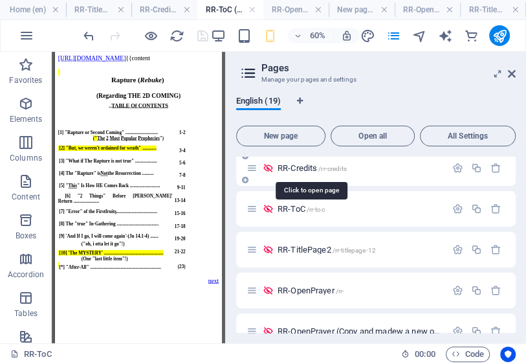
click at [295, 171] on span "RR-Credits /rr-credits" at bounding box center [312, 168] width 69 height 10
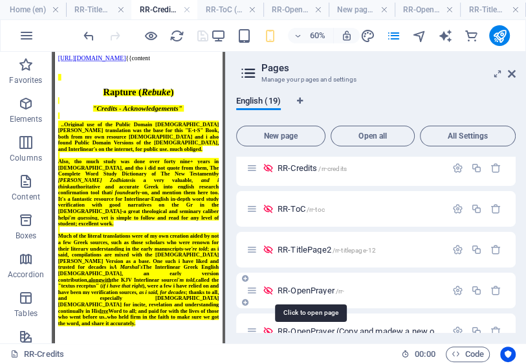
click at [310, 291] on span "RR-OpenPrayer /rr-" at bounding box center [311, 291] width 67 height 10
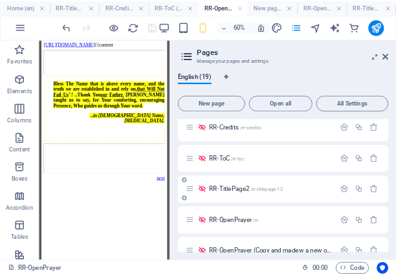
scroll to position [466, 0]
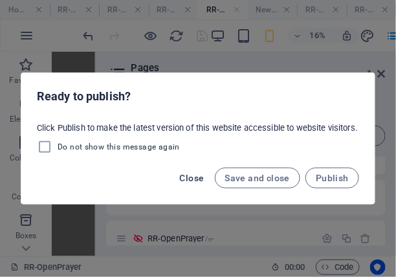
click at [199, 180] on span "Close" at bounding box center [192, 178] width 25 height 10
